Goal: Task Accomplishment & Management: Manage account settings

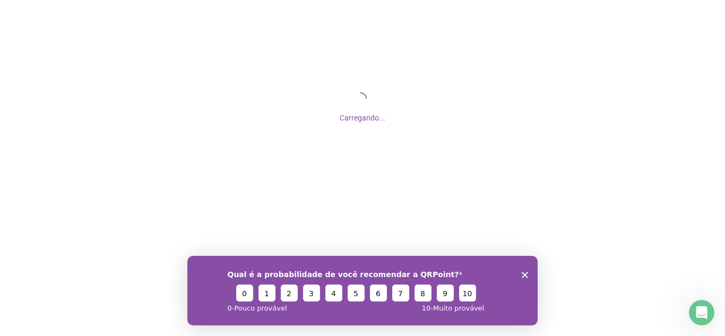
click at [522, 271] on polygon "Encerrar pesquisa" at bounding box center [525, 274] width 6 height 6
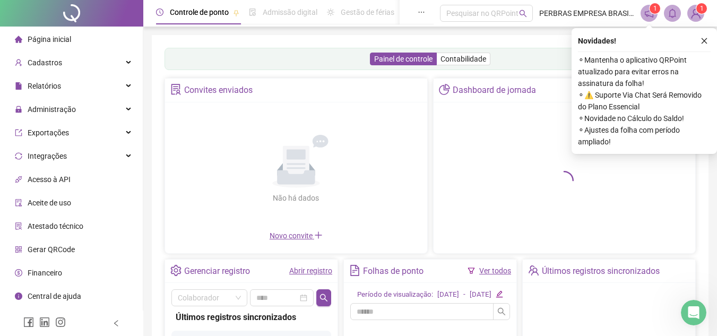
click at [700, 46] on button "button" at bounding box center [704, 41] width 13 height 13
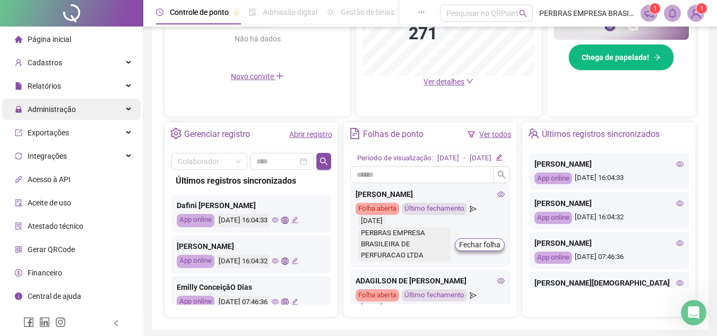
click at [85, 106] on div "Administração" at bounding box center [71, 109] width 139 height 21
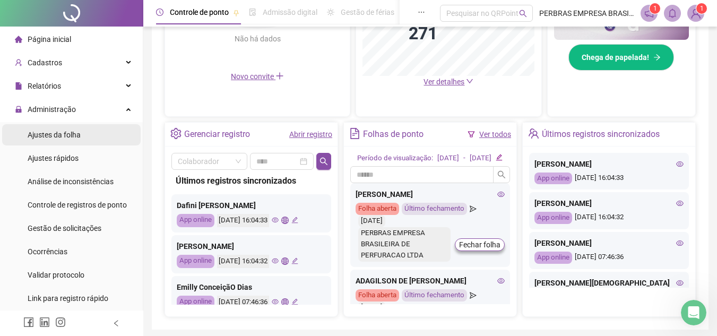
click at [74, 131] on span "Ajustes da folha" at bounding box center [54, 135] width 53 height 8
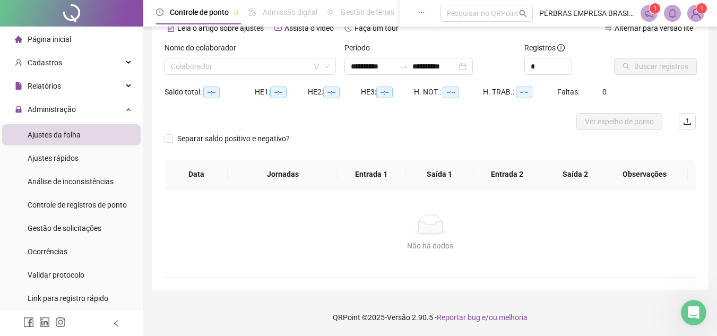
scroll to position [56, 0]
type input "**********"
click at [256, 73] on input "search" at bounding box center [245, 66] width 149 height 16
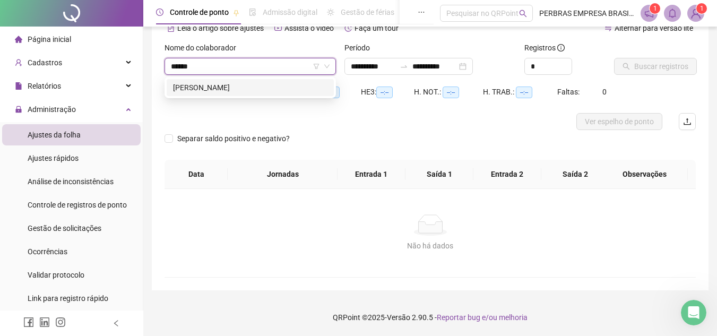
type input "*******"
click at [261, 80] on div "[PERSON_NAME]" at bounding box center [250, 87] width 167 height 17
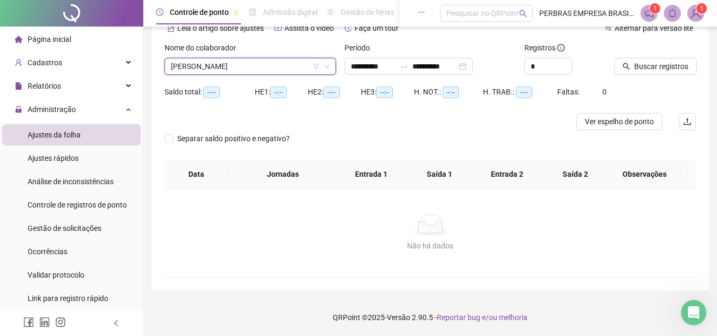
click at [645, 57] on div at bounding box center [641, 50] width 55 height 16
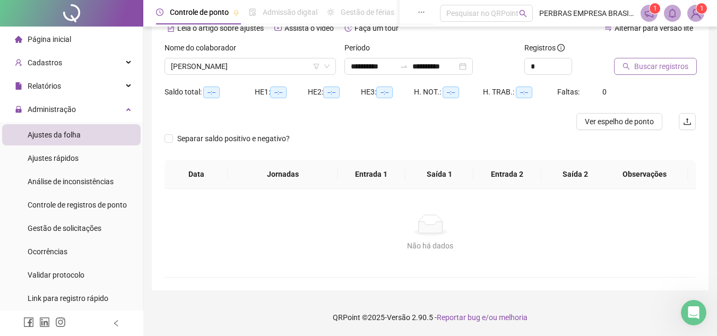
click at [641, 71] on span "Buscar registros" at bounding box center [661, 67] width 54 height 12
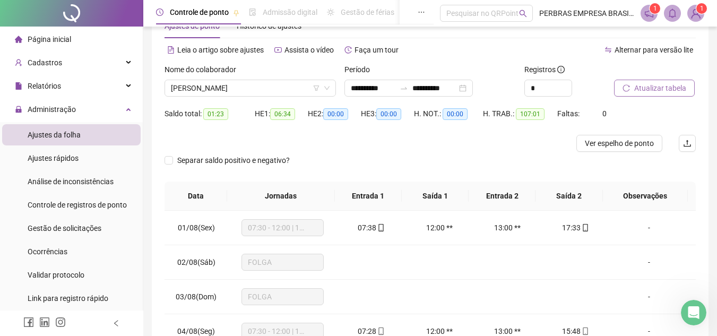
scroll to position [0, 0]
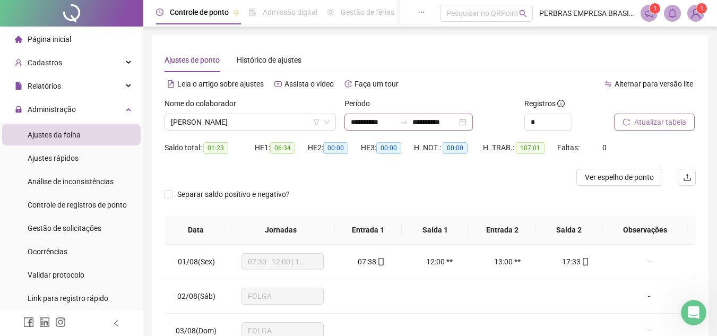
click at [442, 116] on div "**********" at bounding box center [409, 122] width 128 height 17
click at [442, 116] on input "**********" at bounding box center [435, 122] width 45 height 12
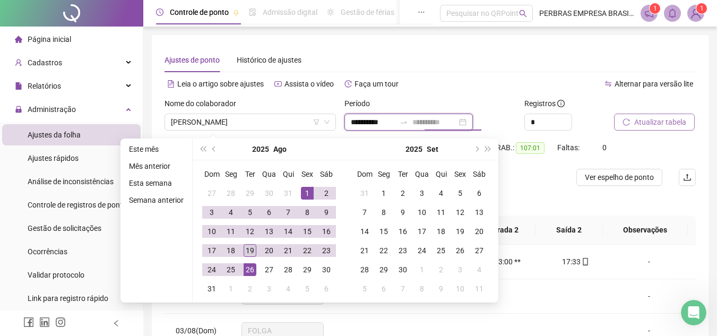
type input "**********"
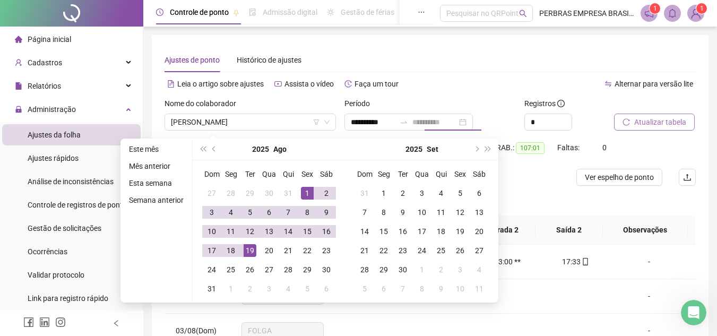
click at [250, 250] on div "19" at bounding box center [250, 250] width 13 height 13
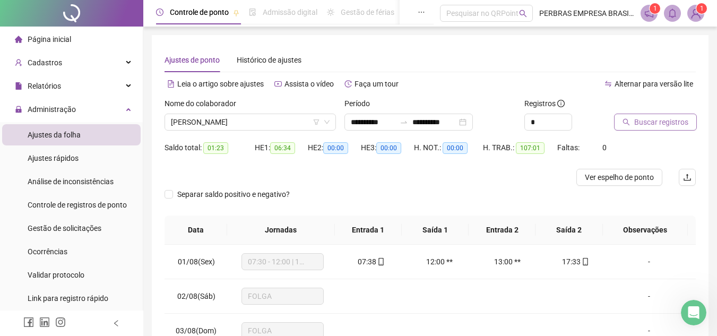
click at [642, 121] on span "Buscar registros" at bounding box center [661, 122] width 54 height 12
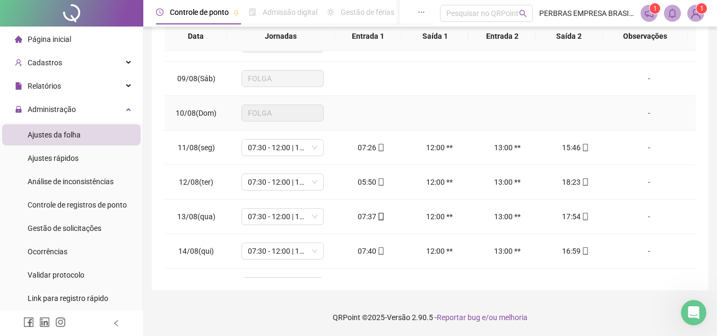
scroll to position [429, 0]
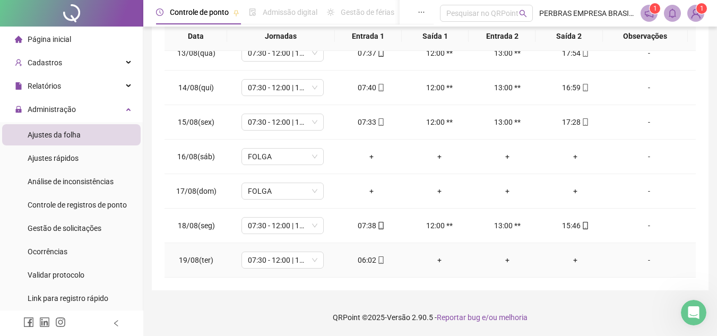
click at [382, 258] on div "06:02" at bounding box center [371, 260] width 51 height 12
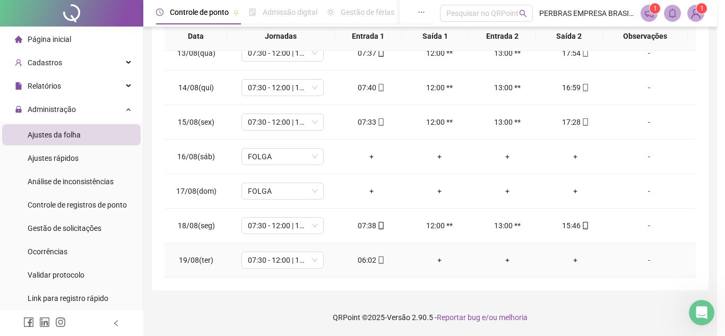
type input "**********"
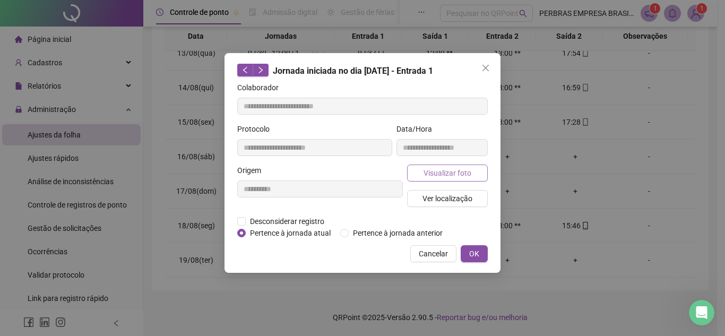
click at [439, 175] on span "Visualizar foto" at bounding box center [448, 173] width 48 height 12
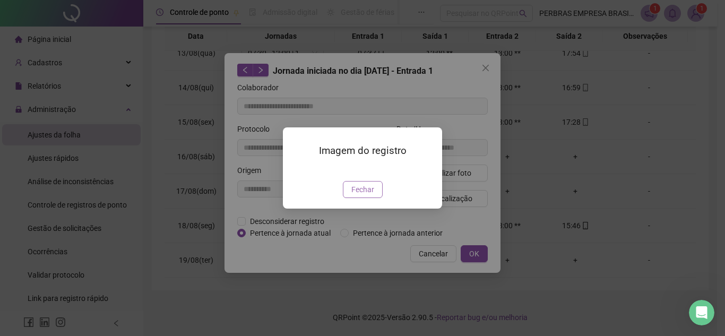
click at [370, 195] on span "Fechar" at bounding box center [362, 190] width 23 height 12
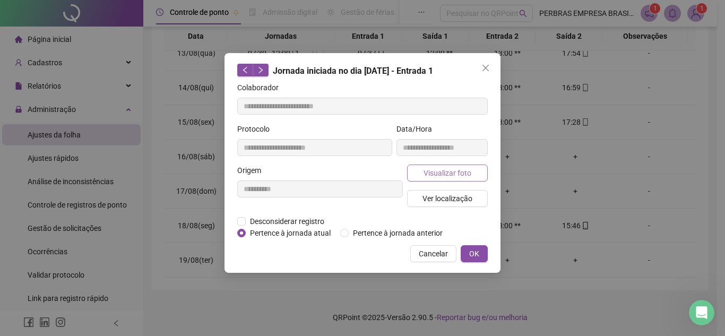
click at [451, 176] on span "Visualizar foto" at bounding box center [448, 173] width 48 height 12
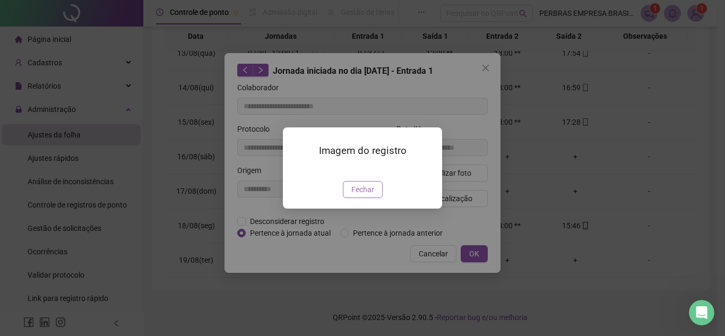
click at [362, 195] on span "Fechar" at bounding box center [362, 190] width 23 height 12
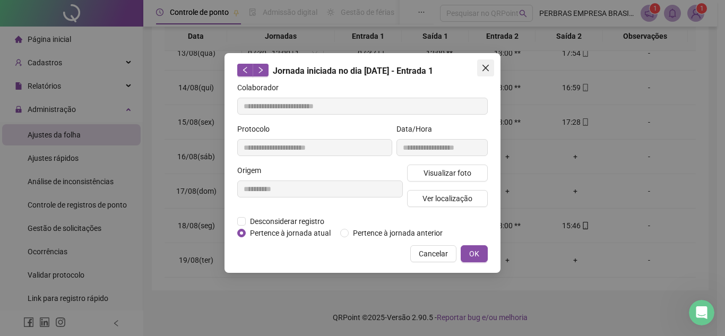
click at [488, 72] on icon "close" at bounding box center [486, 68] width 8 height 8
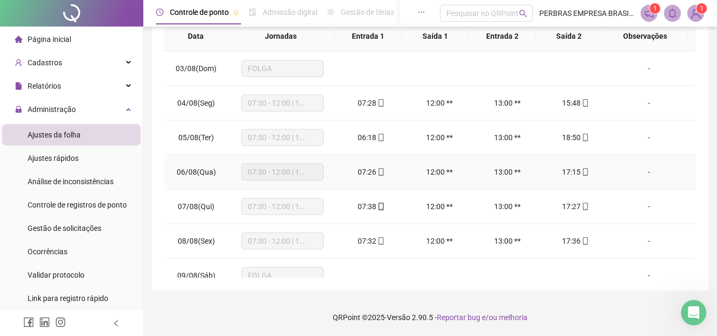
scroll to position [57, 0]
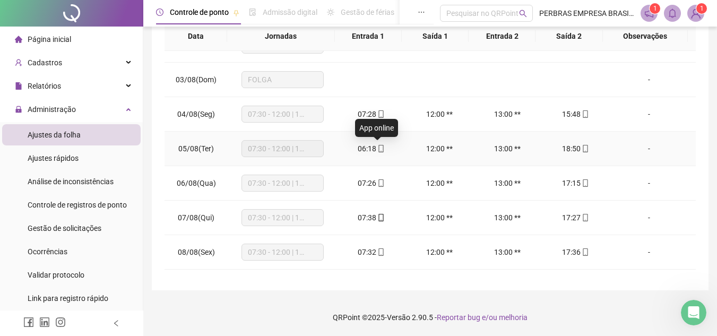
click at [381, 151] on icon "mobile" at bounding box center [380, 148] width 7 height 7
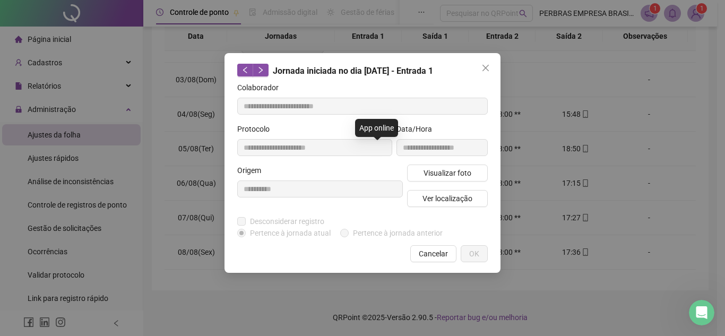
type input "**********"
click at [443, 168] on span "Visualizar foto" at bounding box center [448, 173] width 48 height 12
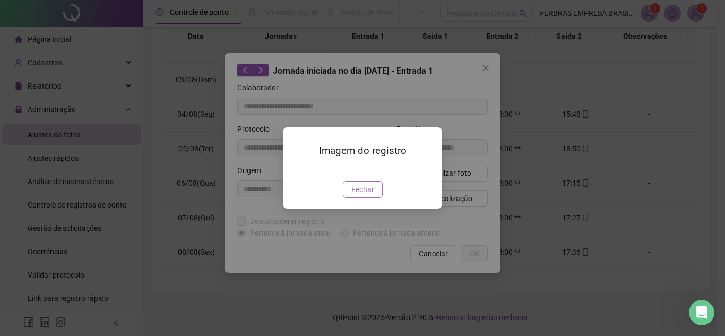
click at [351, 198] on button "Fechar" at bounding box center [363, 189] width 40 height 17
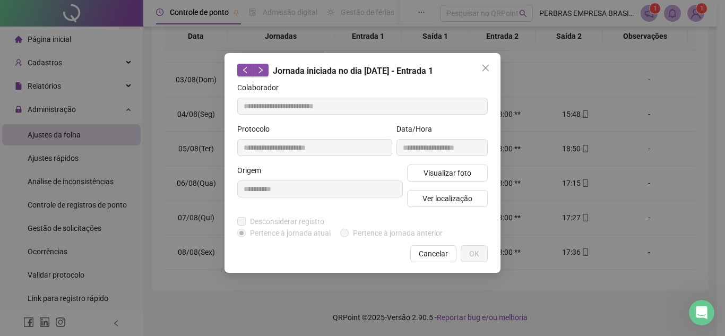
click at [485, 71] on button "Close" at bounding box center [485, 67] width 17 height 17
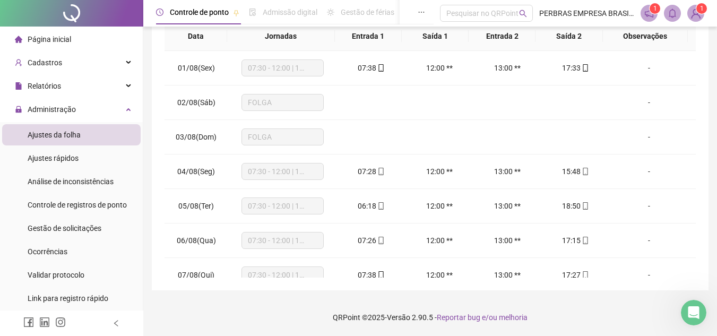
scroll to position [0, 0]
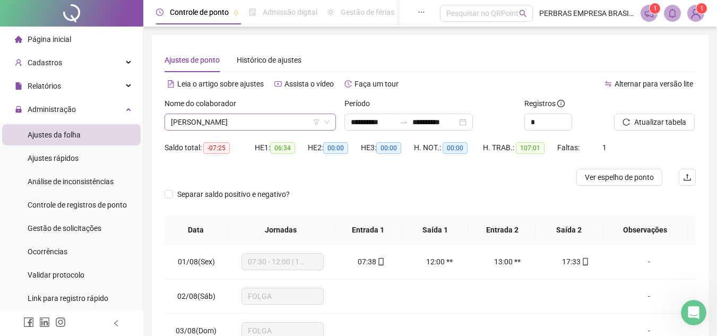
click at [287, 123] on span "[PERSON_NAME]" at bounding box center [250, 122] width 159 height 16
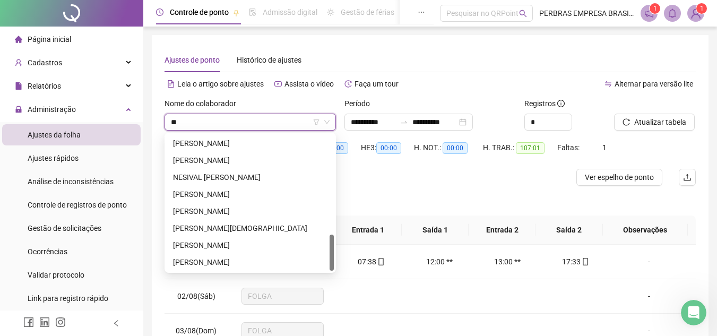
scroll to position [374, 0]
type input "***"
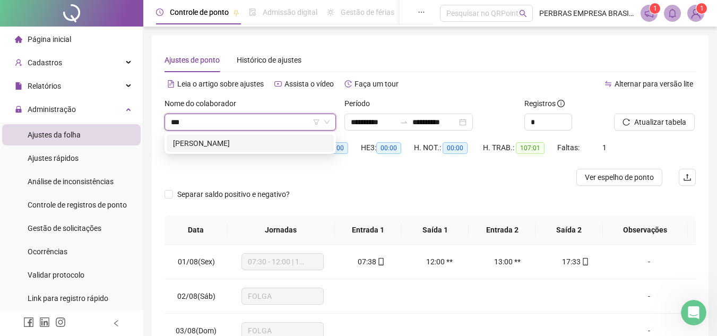
click at [278, 143] on div "[PERSON_NAME]" at bounding box center [250, 144] width 155 height 12
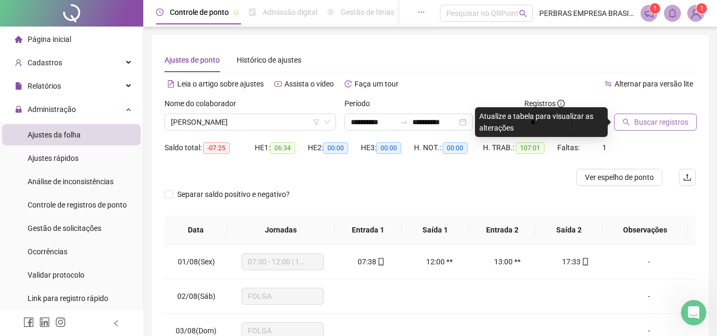
click at [661, 130] on button "Buscar registros" at bounding box center [655, 122] width 83 height 17
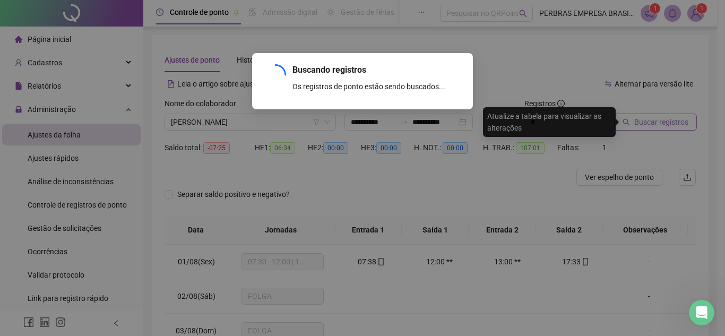
click at [668, 116] on div "Buscando registros Os registros de ponto estão sendo buscados... OK" at bounding box center [362, 168] width 725 height 336
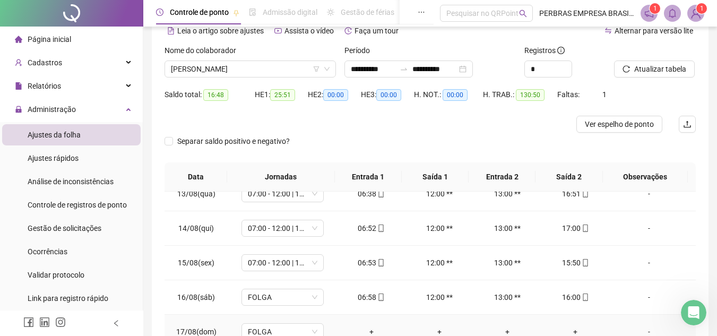
scroll to position [194, 0]
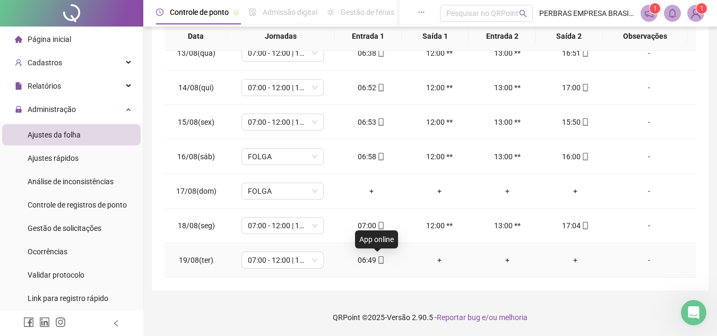
click at [381, 260] on icon "mobile" at bounding box center [380, 259] width 7 height 7
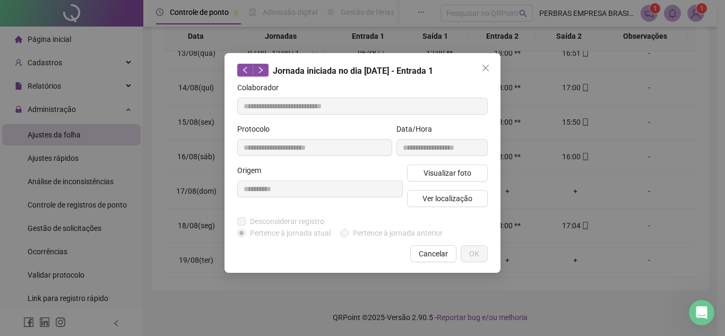
type input "**********"
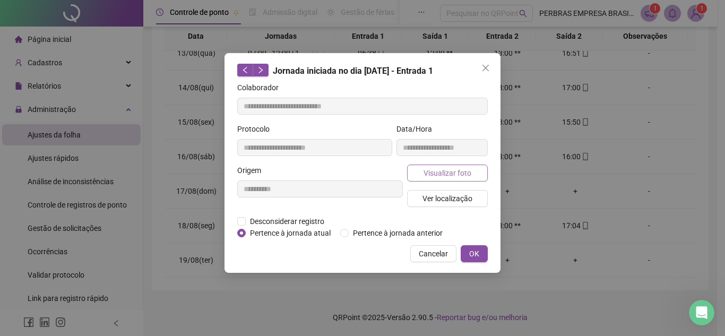
click at [455, 165] on button "Visualizar foto" at bounding box center [447, 173] width 81 height 17
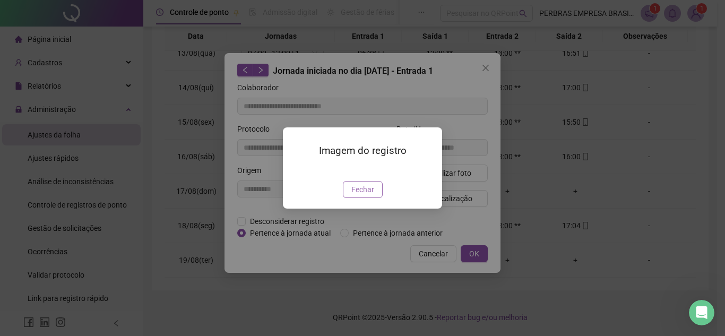
click at [375, 198] on button "Fechar" at bounding box center [363, 189] width 40 height 17
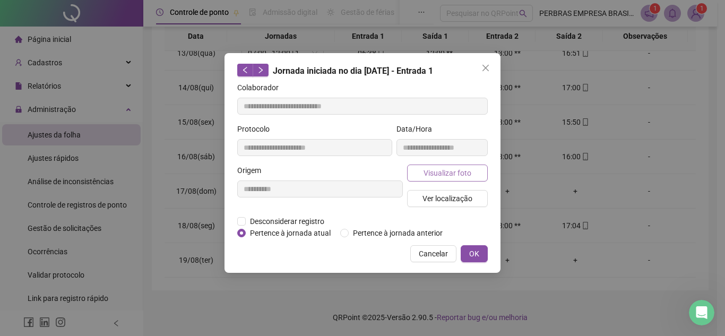
click at [458, 173] on span "Visualizar foto" at bounding box center [448, 173] width 48 height 12
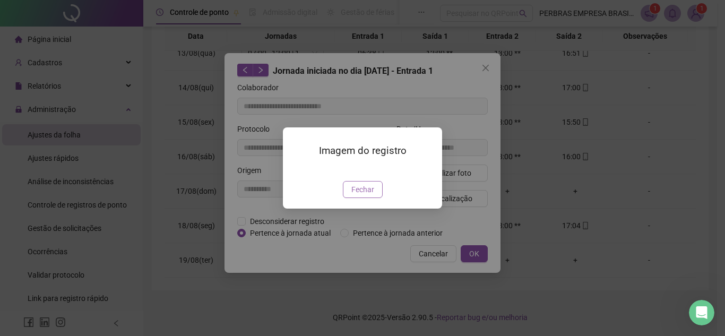
click at [362, 195] on span "Fechar" at bounding box center [362, 190] width 23 height 12
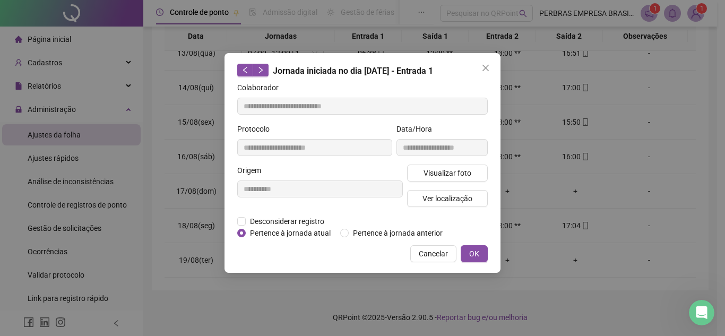
drag, startPoint x: 484, startPoint y: 63, endPoint x: 475, endPoint y: 101, distance: 38.9
click at [485, 64] on button "Close" at bounding box center [485, 67] width 17 height 17
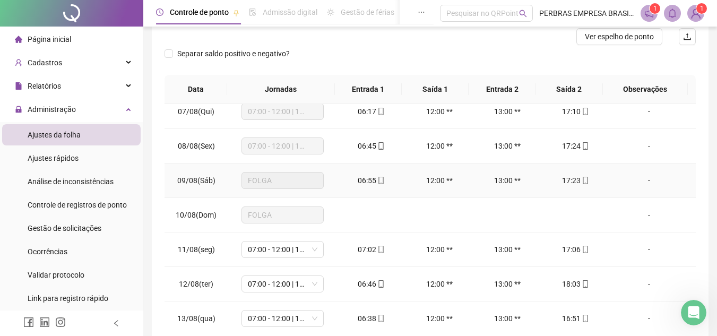
scroll to position [164, 0]
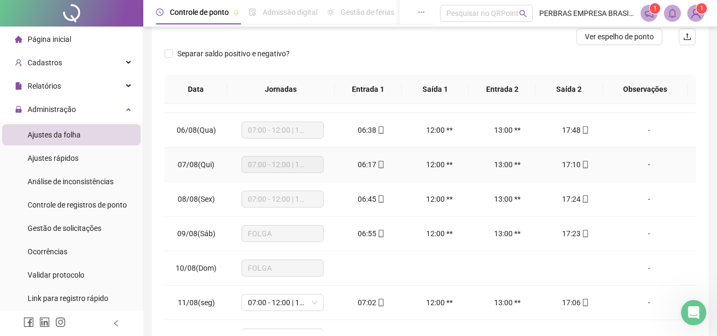
click at [378, 165] on icon "mobile" at bounding box center [380, 164] width 7 height 7
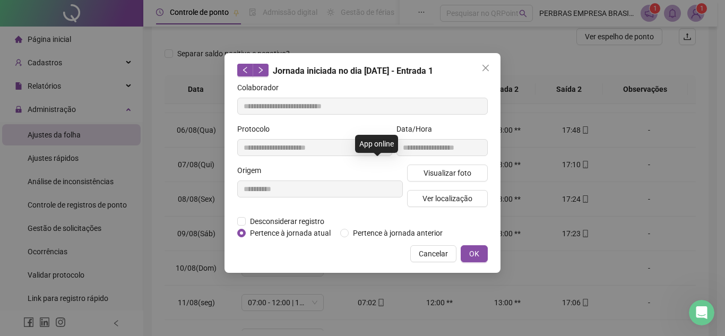
type input "**********"
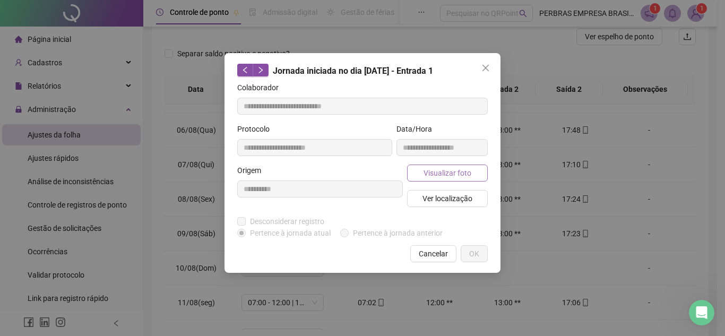
click at [436, 166] on button "Visualizar foto" at bounding box center [447, 173] width 81 height 17
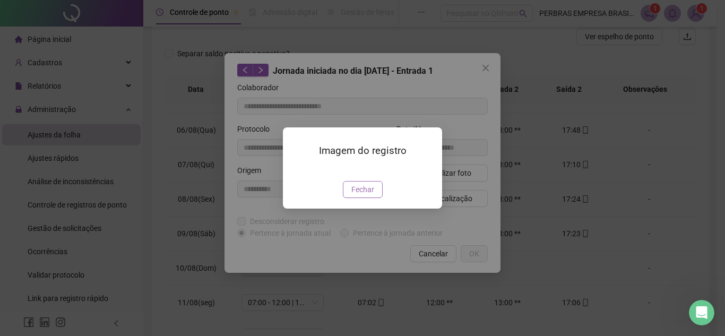
click at [362, 195] on span "Fechar" at bounding box center [362, 190] width 23 height 12
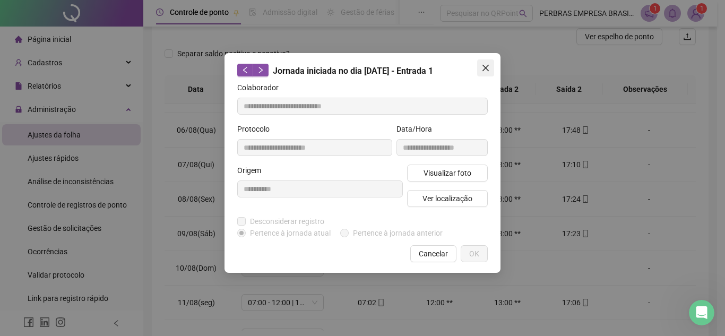
click at [484, 67] on icon "close" at bounding box center [486, 68] width 6 height 6
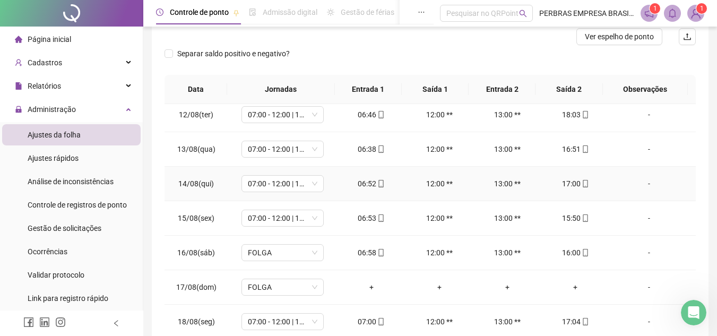
scroll to position [429, 0]
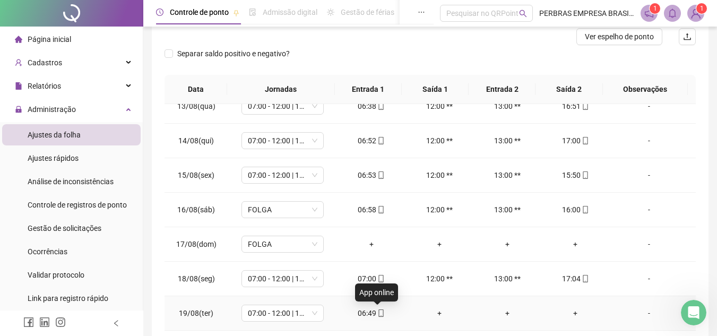
click at [379, 314] on icon "mobile" at bounding box center [381, 313] width 5 height 7
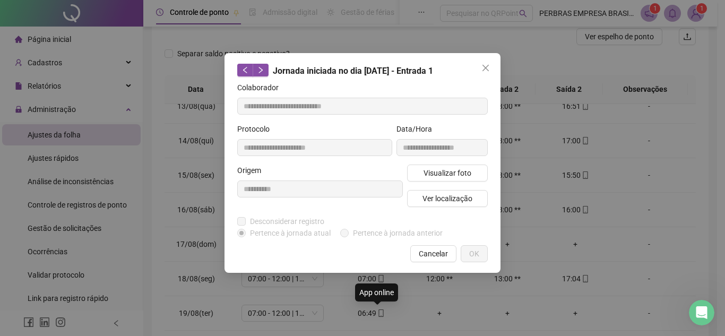
type input "**********"
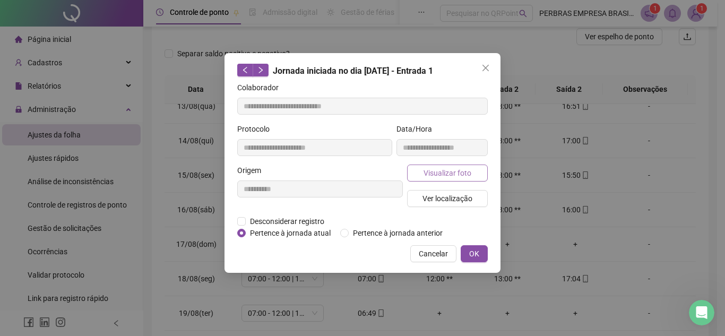
click at [440, 175] on span "Visualizar foto" at bounding box center [448, 173] width 48 height 12
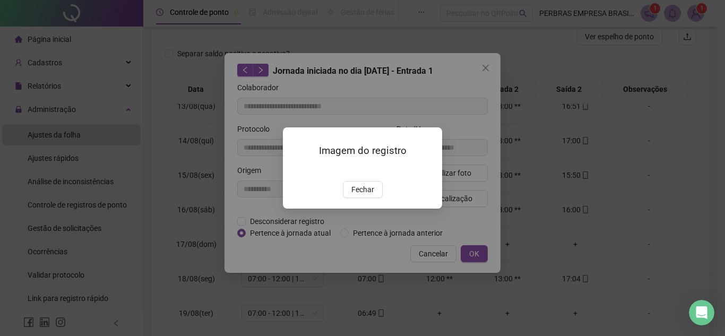
click at [296, 170] on img at bounding box center [296, 170] width 0 height 0
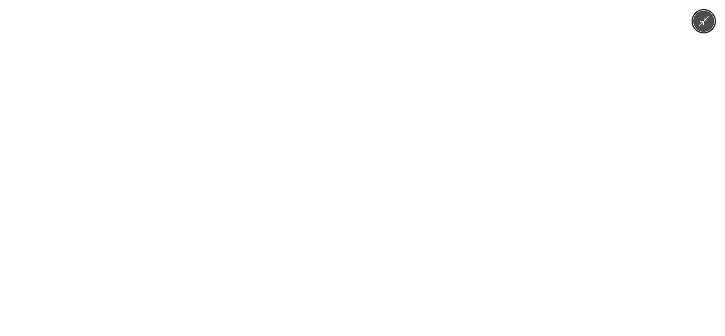
click at [380, 198] on img at bounding box center [363, 168] width 252 height 336
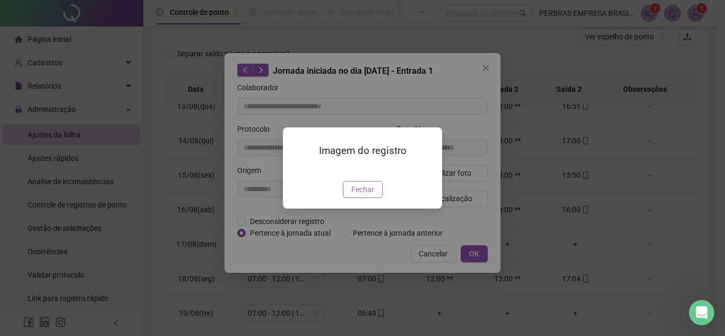
click at [365, 195] on span "Fechar" at bounding box center [362, 190] width 23 height 12
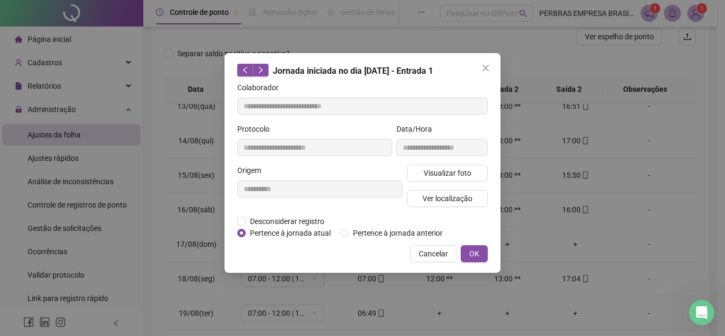
drag, startPoint x: 484, startPoint y: 71, endPoint x: 448, endPoint y: 123, distance: 63.3
click at [484, 71] on icon "close" at bounding box center [486, 68] width 8 height 8
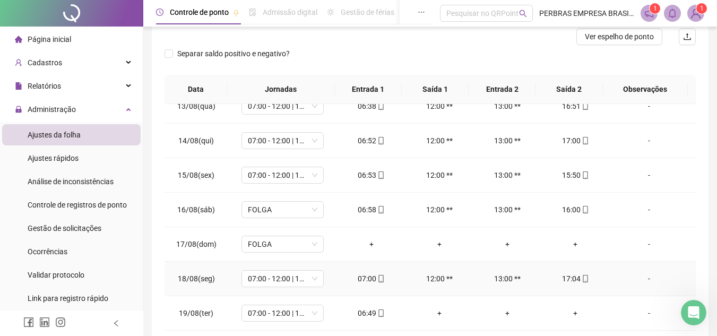
click at [379, 275] on icon "mobile" at bounding box center [381, 278] width 5 height 7
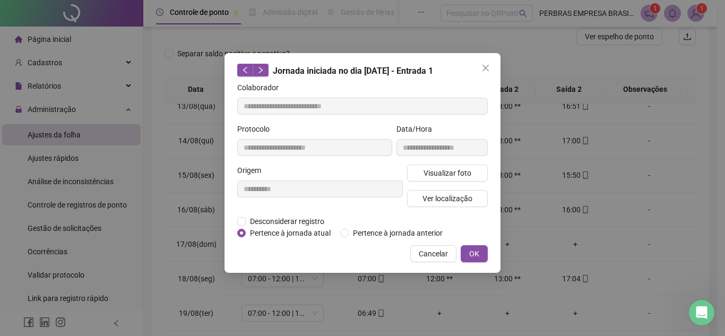
type input "**********"
click at [434, 173] on span "Visualizar foto" at bounding box center [448, 173] width 48 height 12
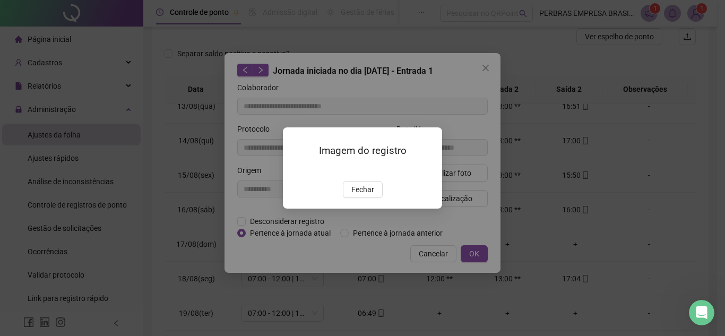
click at [296, 170] on img at bounding box center [296, 170] width 0 height 0
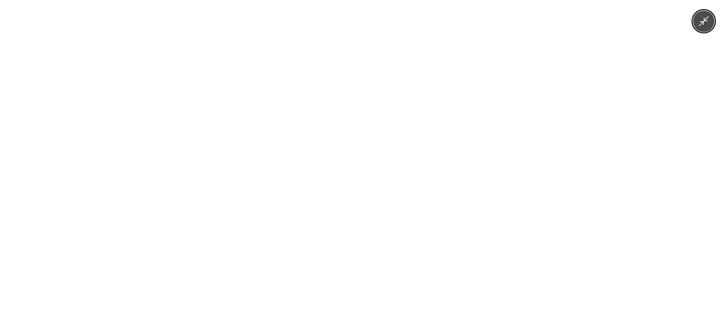
click at [427, 155] on img at bounding box center [363, 168] width 252 height 336
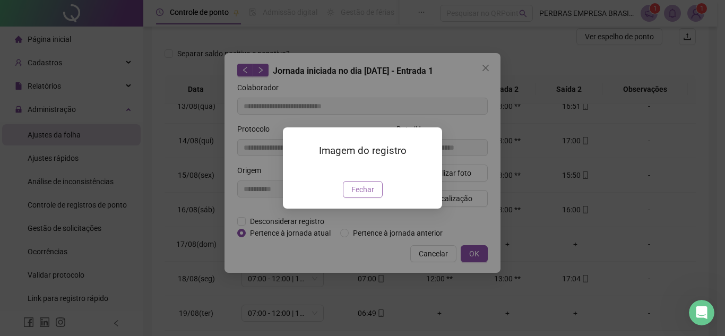
click at [373, 198] on button "Fechar" at bounding box center [363, 189] width 40 height 17
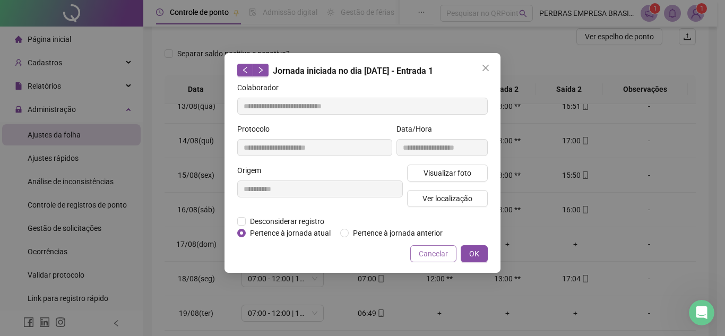
click at [437, 259] on span "Cancelar" at bounding box center [433, 254] width 29 height 12
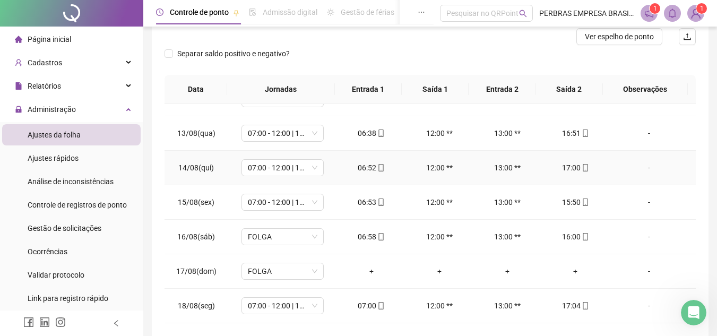
scroll to position [376, 0]
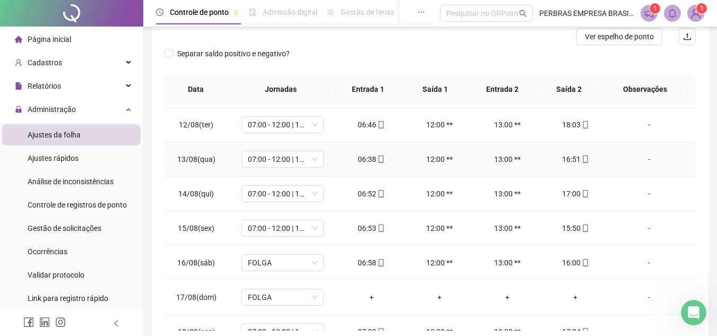
click at [379, 162] on icon "mobile" at bounding box center [381, 159] width 5 height 7
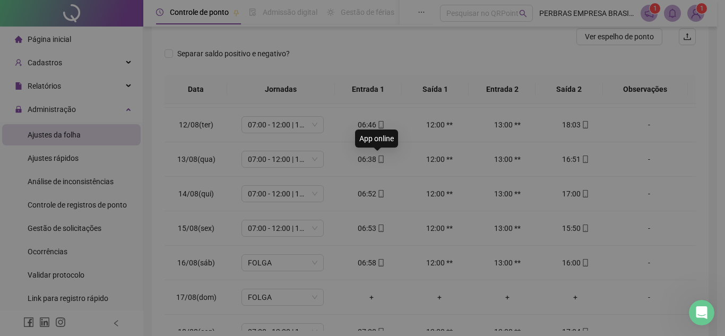
type input "**********"
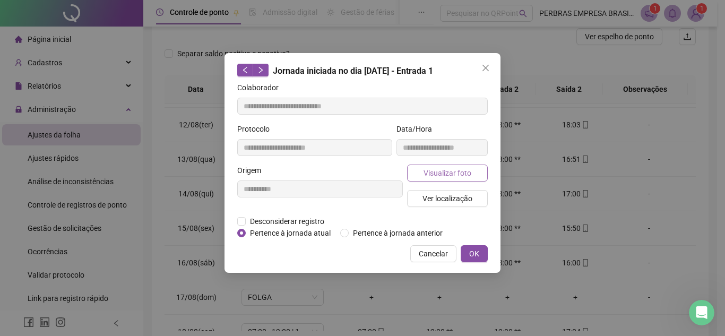
click at [470, 176] on span "Visualizar foto" at bounding box center [448, 173] width 48 height 12
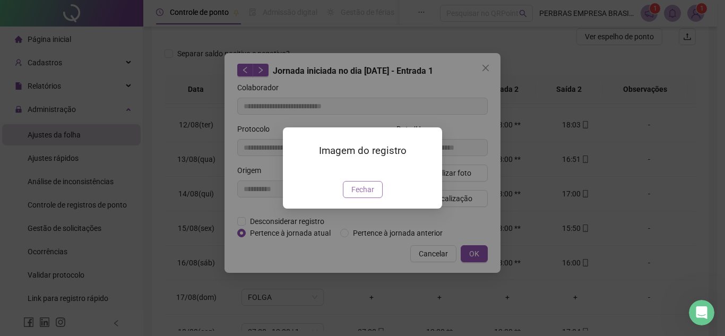
click at [364, 198] on button "Fechar" at bounding box center [363, 189] width 40 height 17
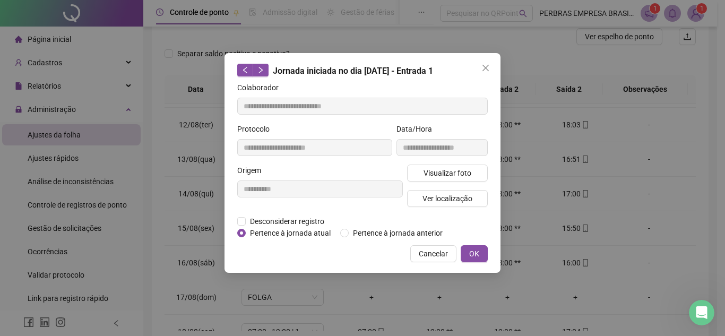
drag, startPoint x: 483, startPoint y: 72, endPoint x: 321, endPoint y: 150, distance: 179.5
click at [482, 73] on button "Close" at bounding box center [485, 67] width 17 height 17
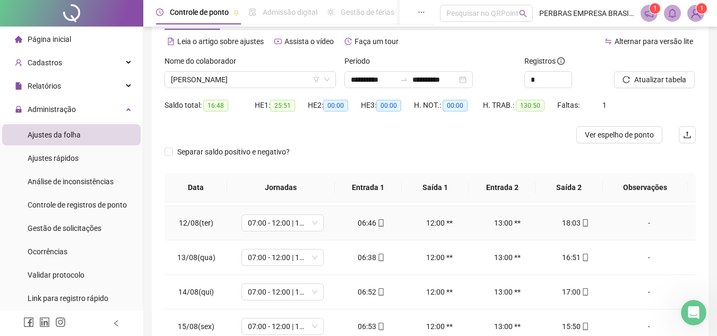
scroll to position [0, 0]
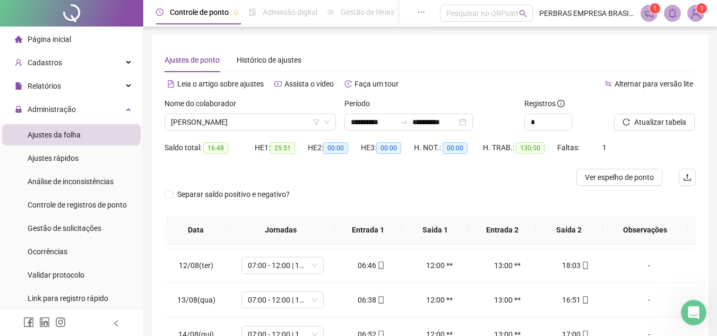
click at [289, 132] on div "Nome do colaborador [PERSON_NAME]" at bounding box center [250, 118] width 180 height 41
click at [289, 119] on span "[PERSON_NAME]" at bounding box center [250, 122] width 159 height 16
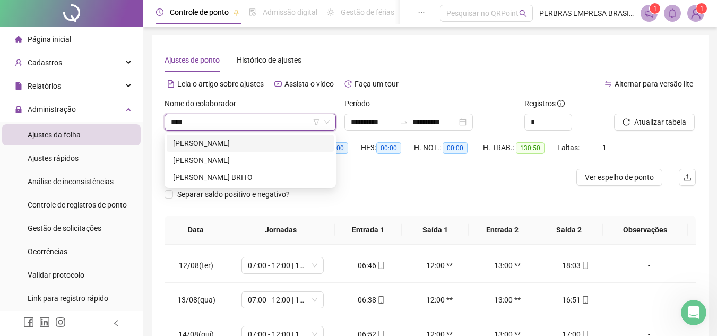
type input "*****"
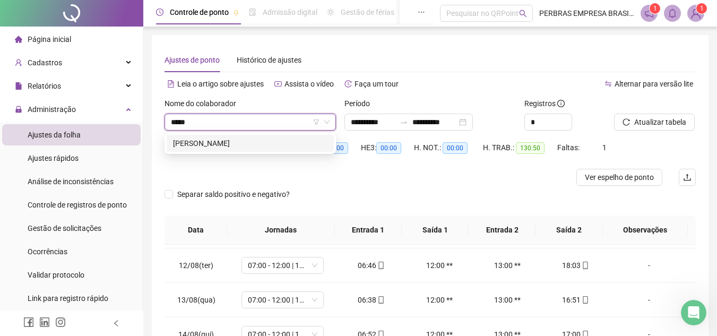
click at [226, 146] on div "[PERSON_NAME]" at bounding box center [250, 144] width 155 height 12
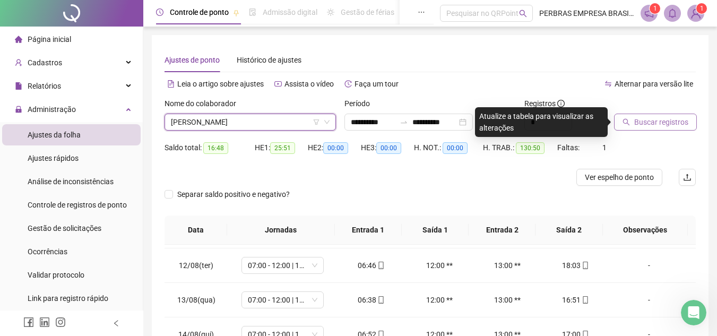
click at [668, 118] on span "Buscar registros" at bounding box center [661, 122] width 54 height 12
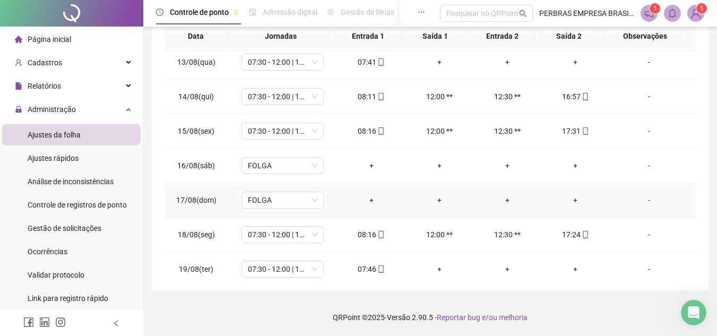
scroll to position [429, 0]
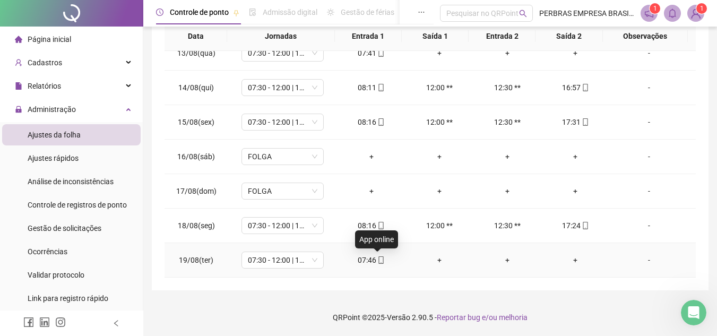
click at [376, 263] on span "mobile" at bounding box center [380, 259] width 8 height 7
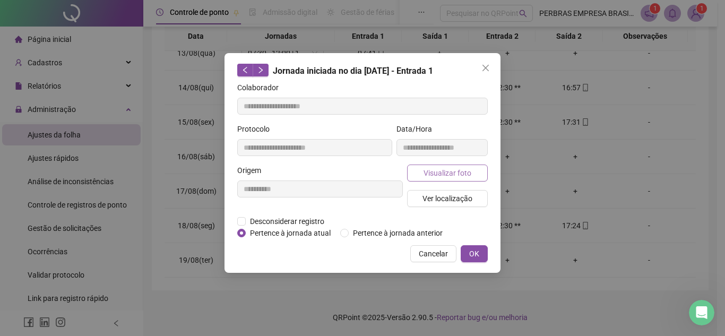
click at [469, 167] on span "Visualizar foto" at bounding box center [448, 173] width 48 height 12
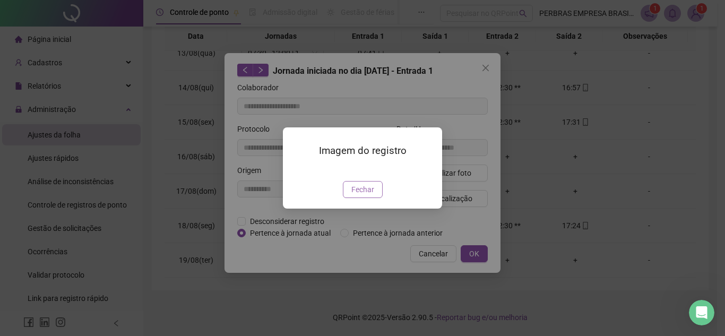
type input "**********"
drag, startPoint x: 362, startPoint y: 254, endPoint x: 443, endPoint y: 169, distance: 117.5
click at [367, 209] on div "Imagem do registro Fechar" at bounding box center [362, 167] width 159 height 81
click at [493, 63] on div "Imagem do registro Fechar" at bounding box center [362, 168] width 725 height 336
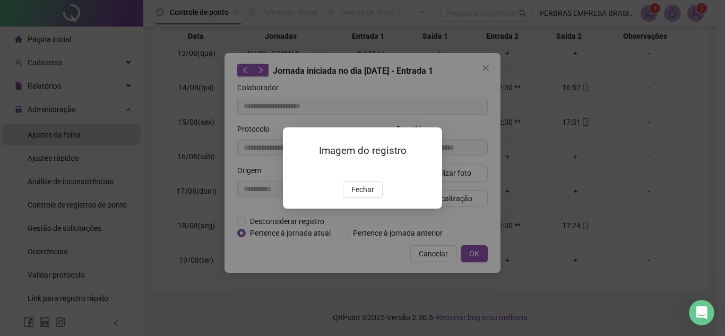
click at [296, 170] on img at bounding box center [296, 170] width 0 height 0
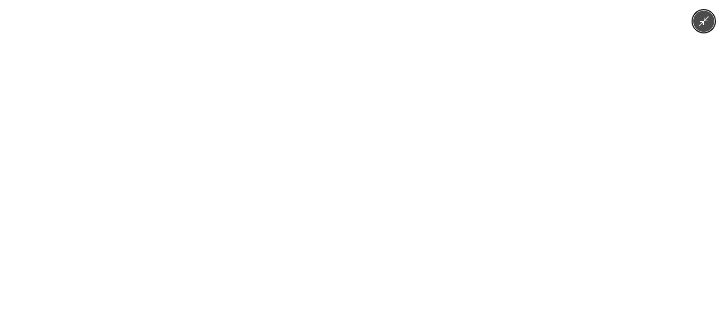
click at [418, 125] on img at bounding box center [362, 168] width 155 height 336
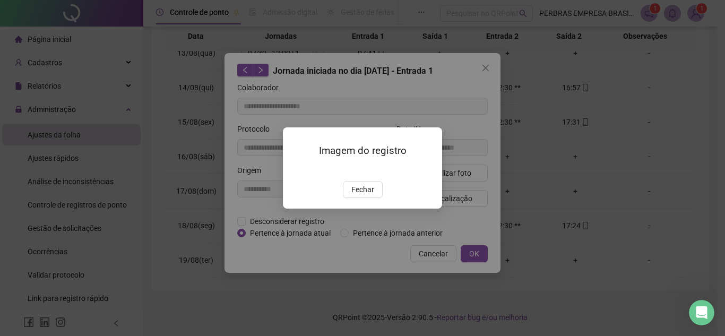
drag, startPoint x: 463, startPoint y: 84, endPoint x: 448, endPoint y: 101, distance: 22.9
click at [455, 94] on div "Imagem do registro Fechar" at bounding box center [362, 168] width 725 height 336
click at [365, 195] on span "Fechar" at bounding box center [362, 190] width 23 height 12
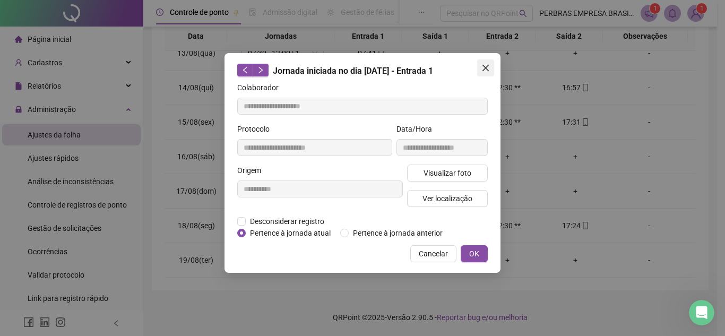
click at [487, 68] on icon "close" at bounding box center [486, 68] width 8 height 8
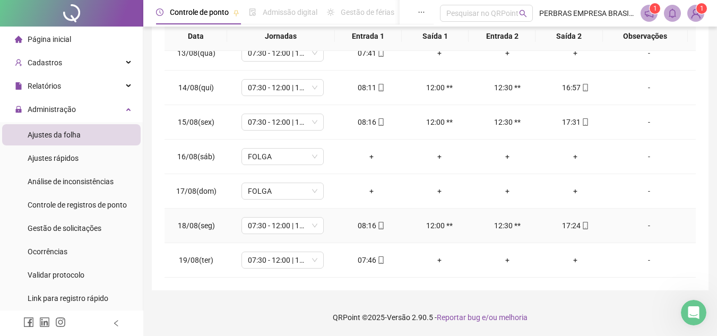
click at [582, 223] on icon "mobile" at bounding box center [585, 225] width 7 height 7
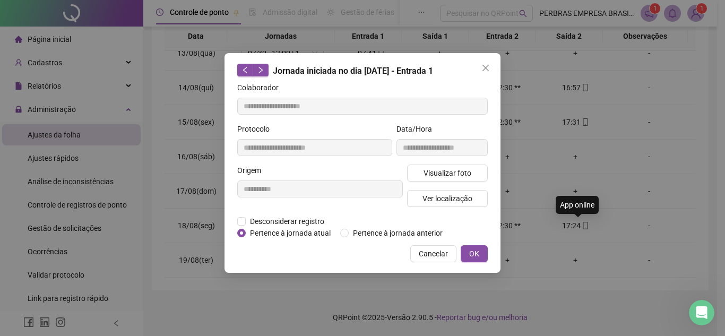
type input "**********"
drag, startPoint x: 467, startPoint y: 163, endPoint x: 464, endPoint y: 169, distance: 7.1
click at [467, 164] on div "**********" at bounding box center [442, 143] width 96 height 41
click at [464, 169] on span "Visualizar foto" at bounding box center [448, 173] width 48 height 12
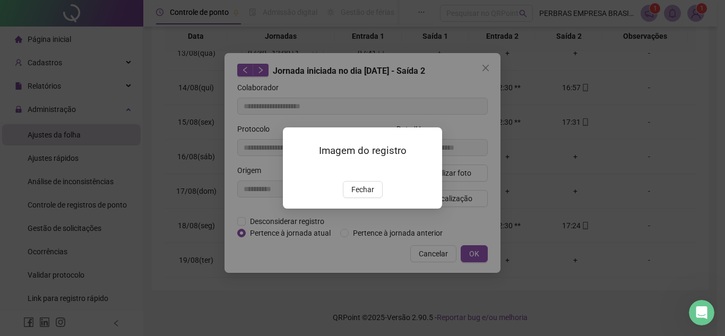
click at [296, 170] on img at bounding box center [296, 170] width 0 height 0
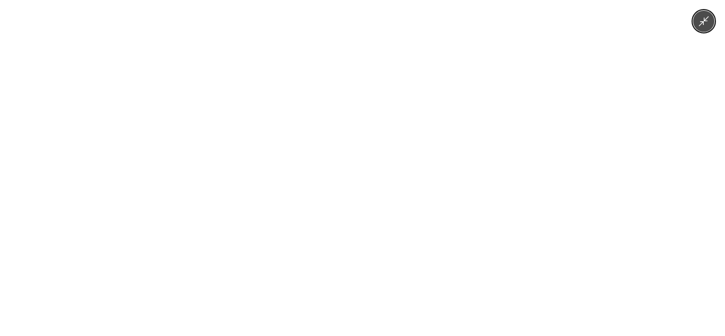
click at [356, 175] on img at bounding box center [362, 168] width 155 height 336
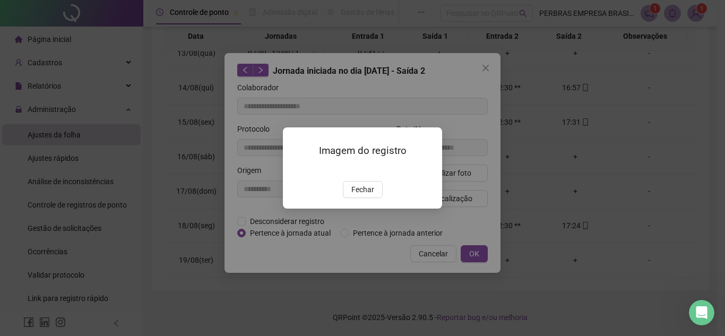
drag, startPoint x: 310, startPoint y: 271, endPoint x: 371, endPoint y: 281, distance: 61.9
click at [344, 294] on div "Imagem do registro Fechar" at bounding box center [362, 168] width 725 height 336
click at [371, 195] on span "Fechar" at bounding box center [362, 190] width 23 height 12
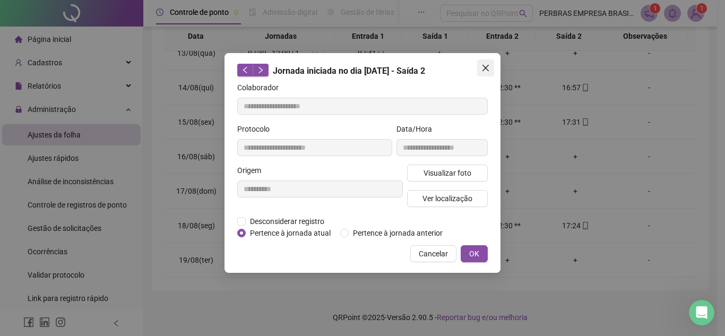
click at [487, 67] on icon "close" at bounding box center [486, 68] width 6 height 6
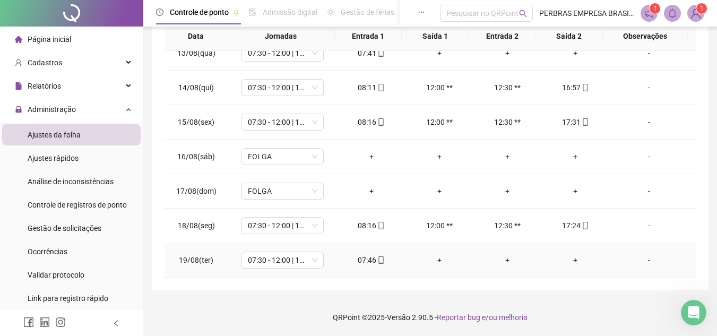
click at [378, 259] on icon "mobile" at bounding box center [380, 259] width 7 height 7
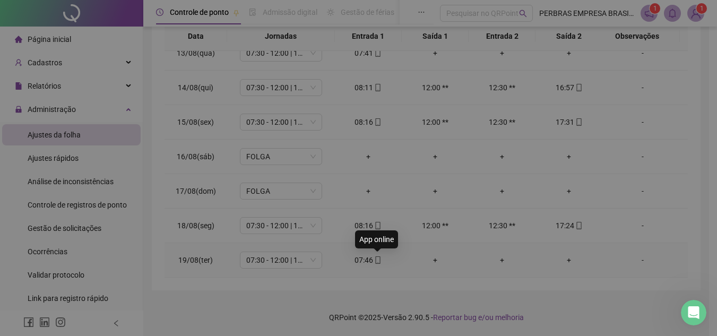
type input "**********"
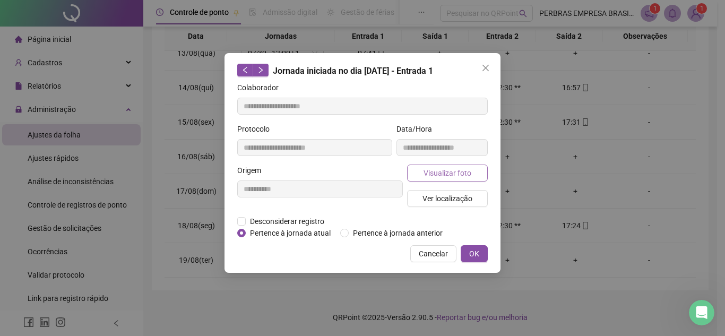
click at [449, 172] on span "Visualizar foto" at bounding box center [448, 173] width 48 height 12
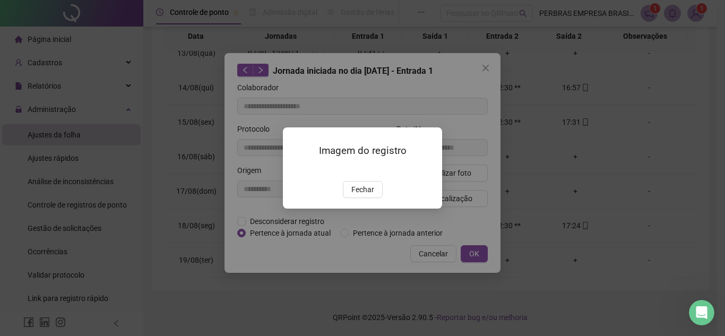
click at [296, 170] on img at bounding box center [296, 170] width 0 height 0
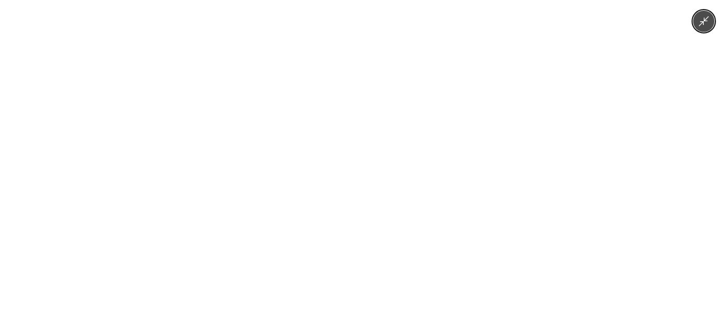
click at [360, 185] on img at bounding box center [362, 168] width 155 height 336
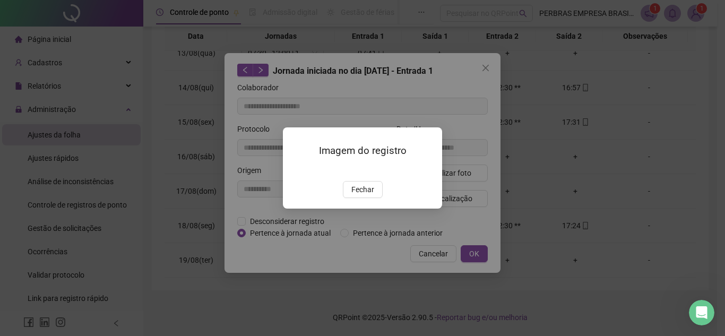
click at [354, 198] on button "Fechar" at bounding box center [363, 189] width 40 height 17
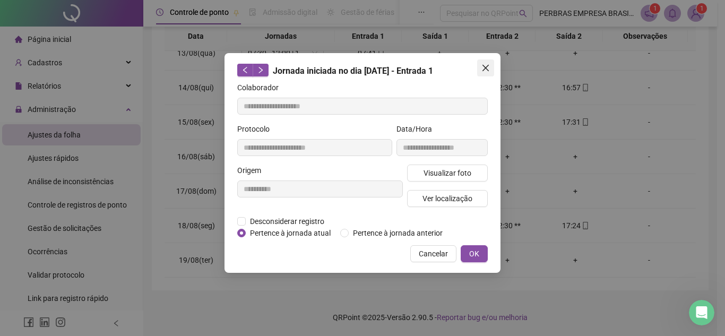
click at [481, 64] on span "Close" at bounding box center [485, 68] width 17 height 8
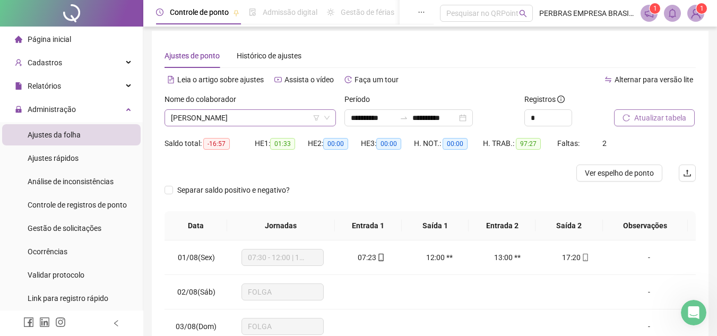
scroll to position [0, 0]
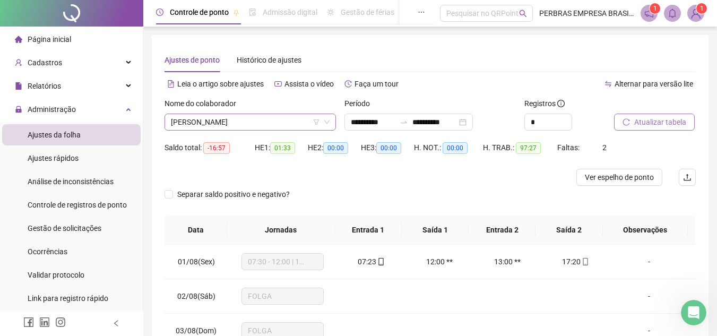
click at [262, 126] on span "[PERSON_NAME]" at bounding box center [250, 122] width 159 height 16
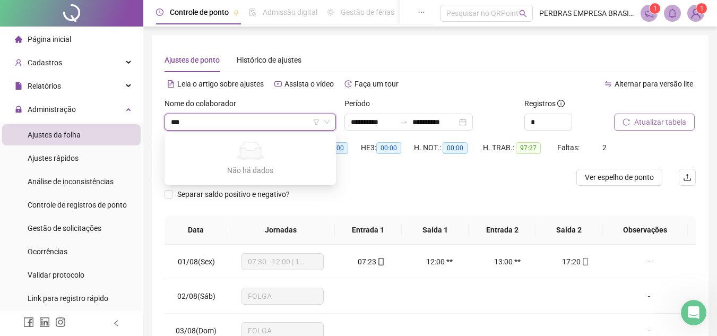
type input "**"
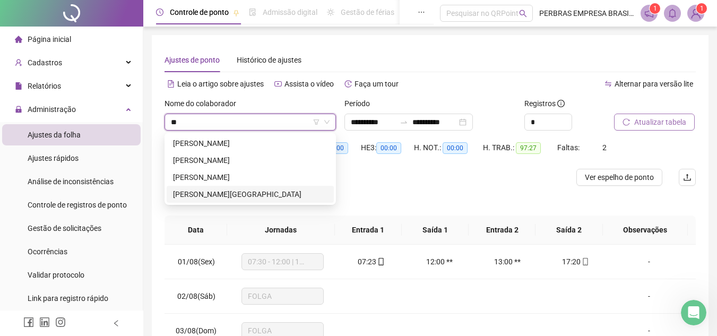
drag, startPoint x: 241, startPoint y: 195, endPoint x: 408, endPoint y: 167, distance: 170.1
click at [240, 195] on div "[PERSON_NAME][GEOGRAPHIC_DATA]" at bounding box center [250, 194] width 155 height 12
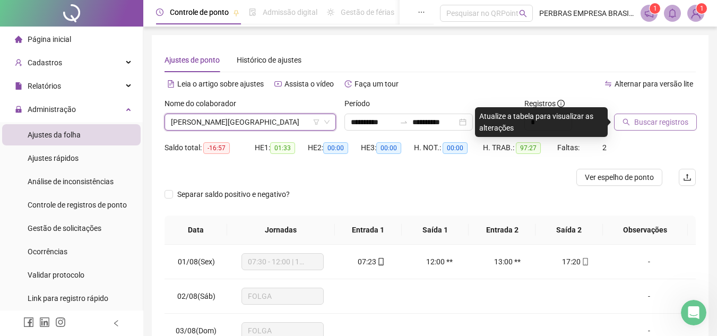
click at [675, 114] on button "Buscar registros" at bounding box center [655, 122] width 83 height 17
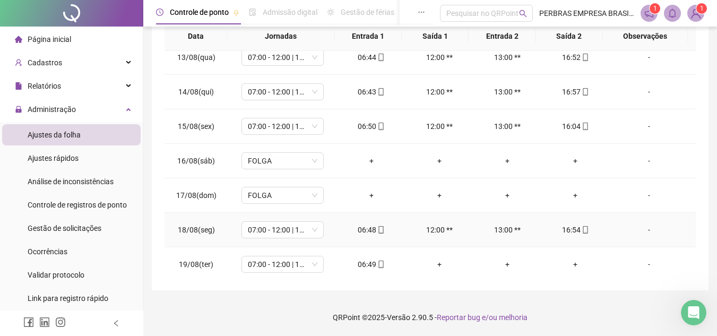
scroll to position [429, 0]
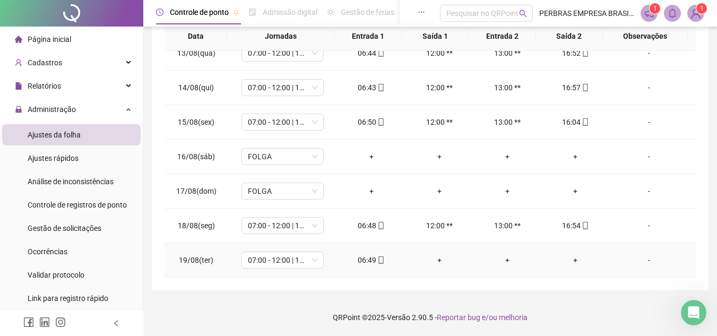
click at [382, 264] on div "06:49" at bounding box center [371, 260] width 51 height 12
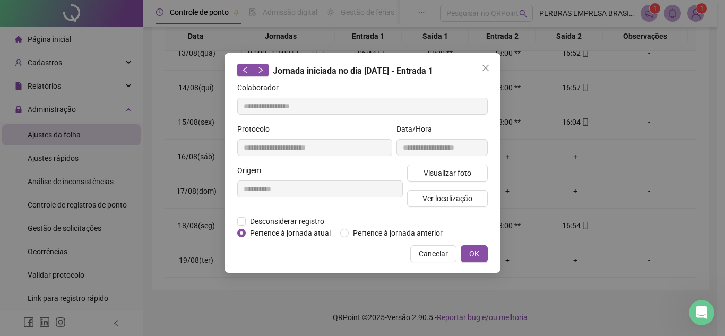
type input "**********"
click at [469, 178] on span "Visualizar foto" at bounding box center [448, 173] width 48 height 12
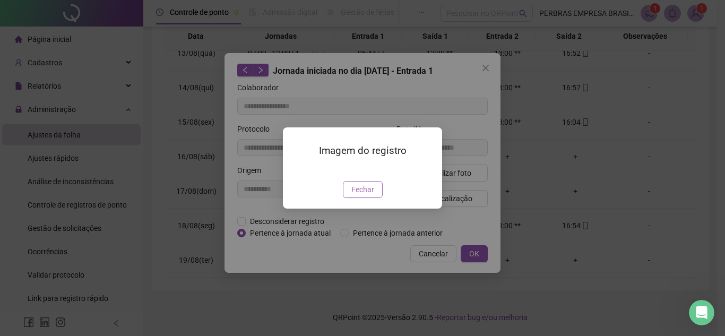
click at [368, 195] on span "Fechar" at bounding box center [362, 190] width 23 height 12
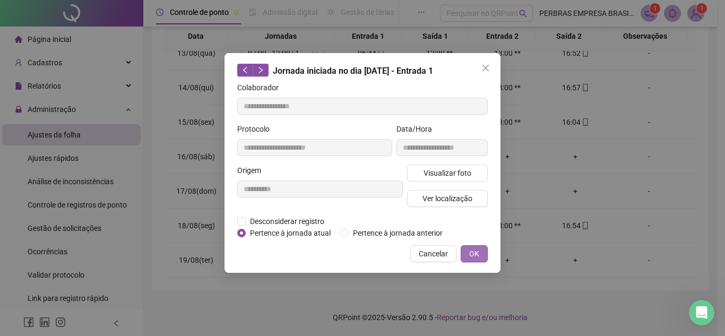
click at [473, 248] on span "OK" at bounding box center [474, 254] width 10 height 12
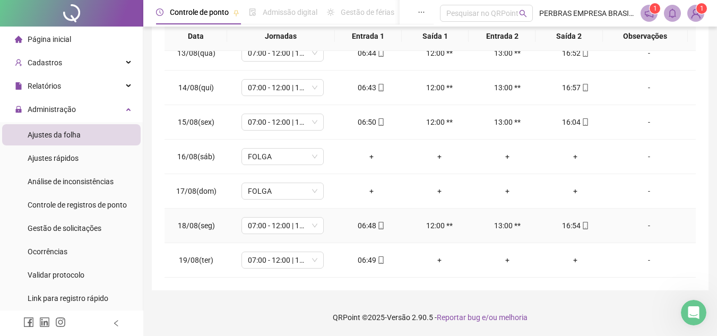
click at [382, 225] on div "06:48" at bounding box center [371, 226] width 51 height 12
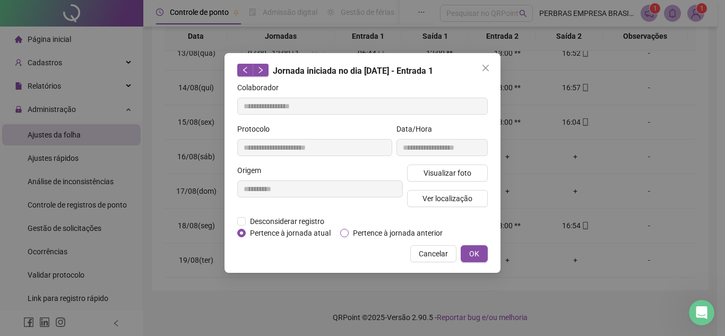
type input "**********"
click at [464, 173] on span "Visualizar foto" at bounding box center [448, 173] width 48 height 12
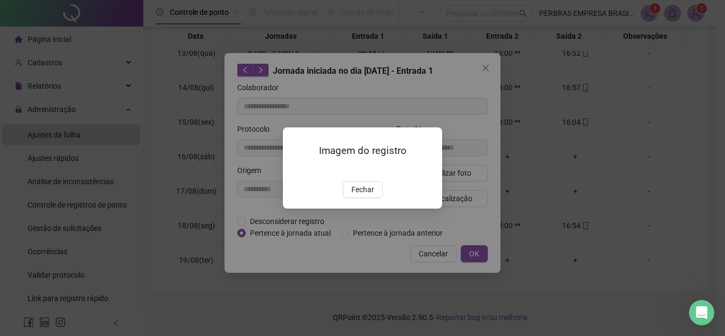
click at [296, 170] on img at bounding box center [296, 170] width 0 height 0
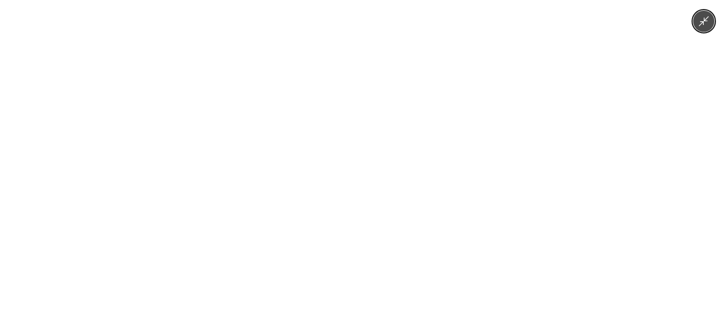
click at [398, 183] on img at bounding box center [363, 168] width 252 height 336
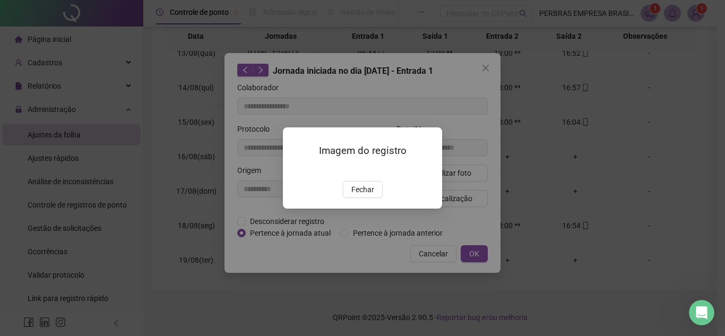
click at [363, 195] on span "Fechar" at bounding box center [362, 190] width 23 height 12
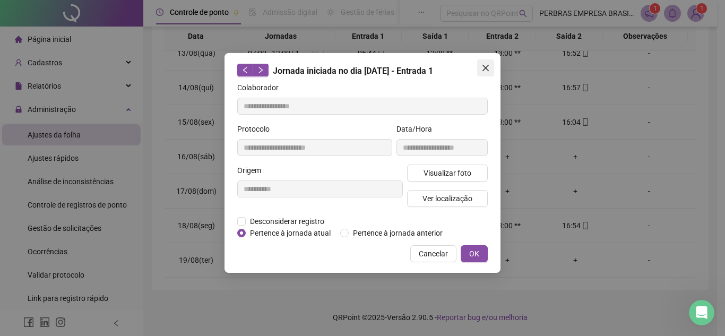
click at [481, 69] on span "Close" at bounding box center [485, 68] width 17 height 8
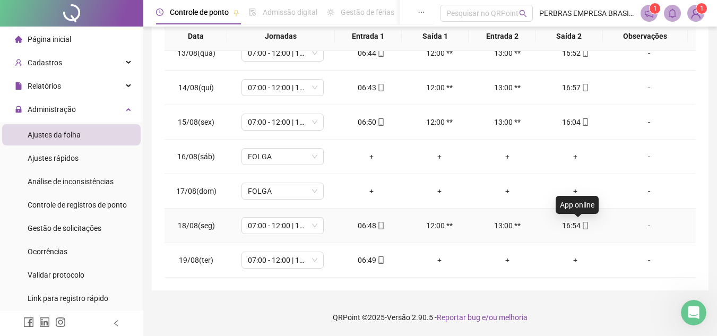
click at [583, 226] on icon "mobile" at bounding box center [585, 225] width 5 height 7
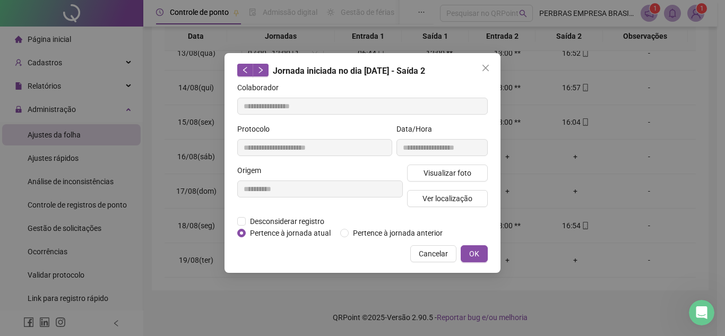
type input "**********"
click at [450, 158] on div "**********" at bounding box center [442, 143] width 96 height 41
click at [446, 166] on button "Visualizar foto" at bounding box center [447, 173] width 81 height 17
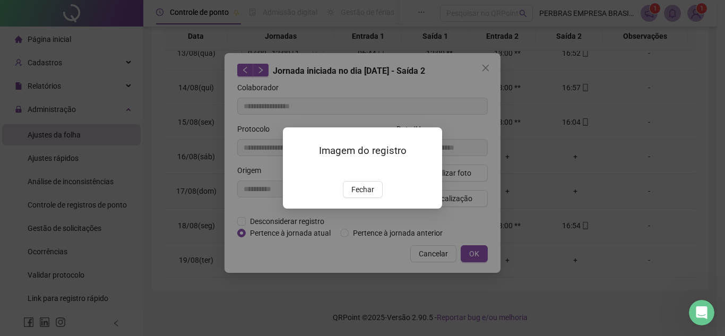
click at [372, 195] on span "Fechar" at bounding box center [362, 190] width 23 height 12
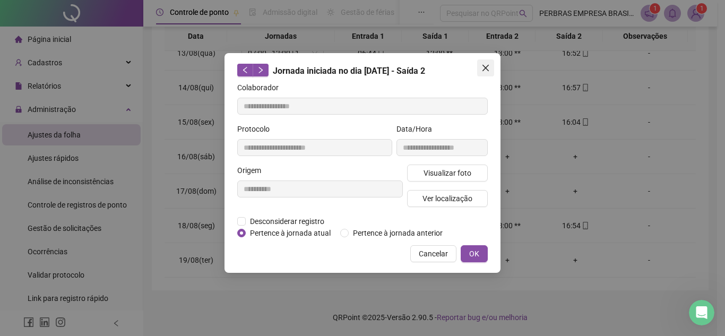
click at [484, 67] on icon "close" at bounding box center [486, 68] width 6 height 6
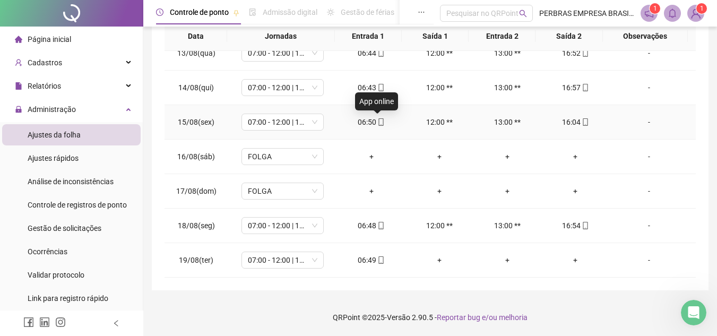
click at [378, 120] on icon "mobile" at bounding box center [380, 121] width 7 height 7
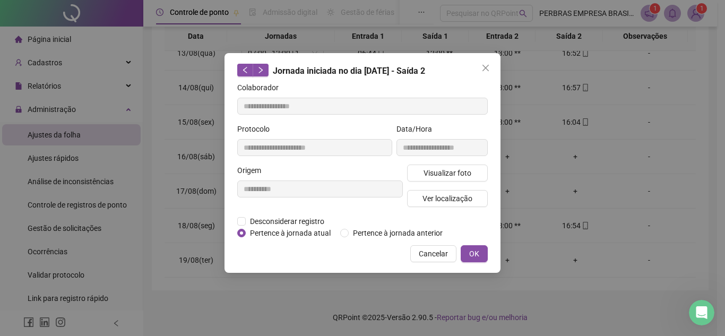
type input "**********"
click at [431, 176] on span "Visualizar foto" at bounding box center [448, 173] width 48 height 12
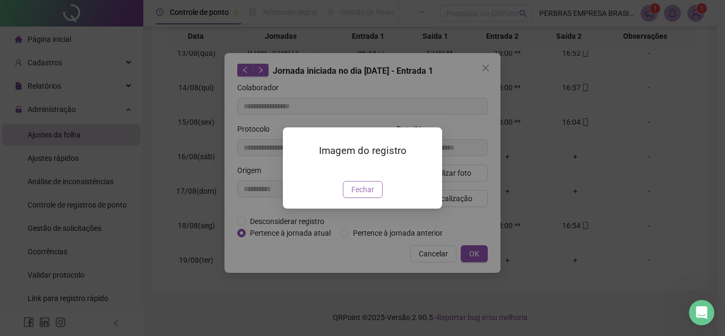
click at [361, 195] on span "Fechar" at bounding box center [362, 190] width 23 height 12
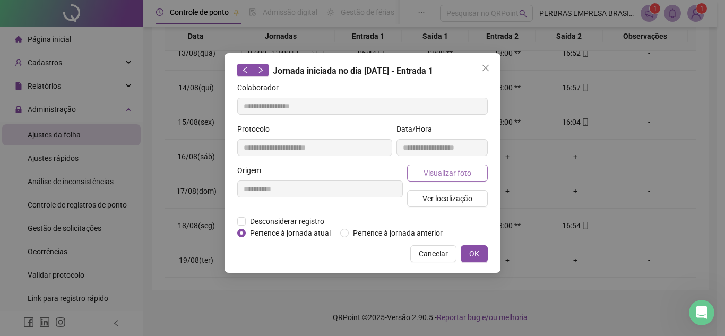
click at [474, 168] on button "Visualizar foto" at bounding box center [447, 173] width 81 height 17
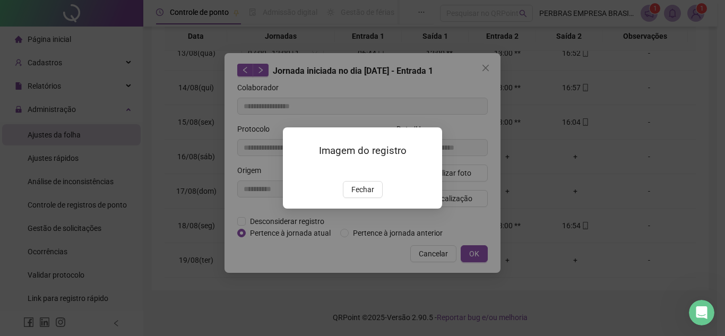
click at [296, 170] on img at bounding box center [296, 170] width 0 height 0
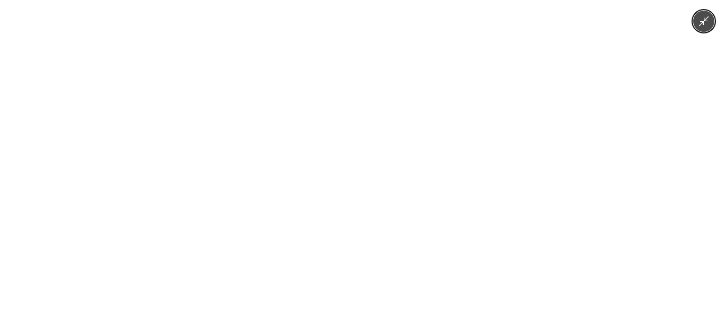
click at [423, 113] on img at bounding box center [363, 168] width 252 height 336
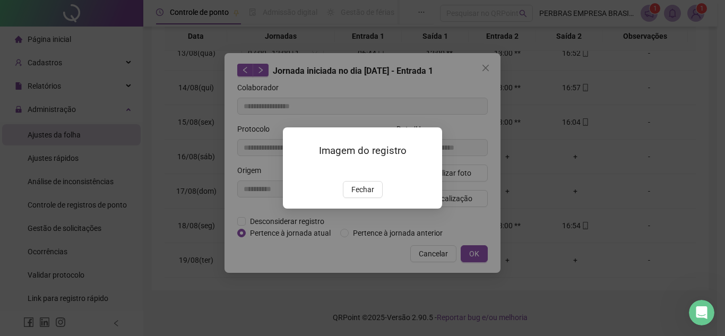
click at [457, 129] on div "Imagem do registro Fechar" at bounding box center [362, 168] width 725 height 336
click at [365, 195] on span "Fechar" at bounding box center [362, 190] width 23 height 12
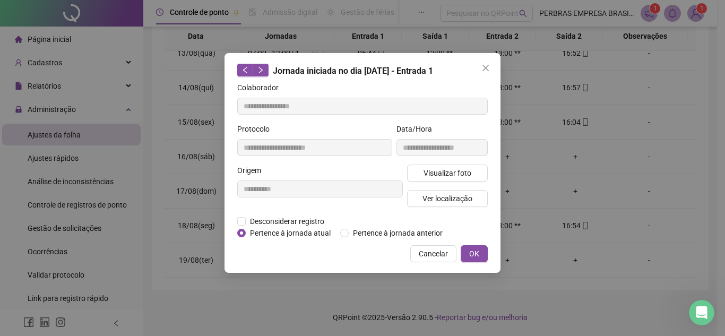
drag, startPoint x: 486, startPoint y: 254, endPoint x: 430, endPoint y: 237, distance: 58.6
click at [485, 254] on button "OK" at bounding box center [474, 253] width 27 height 17
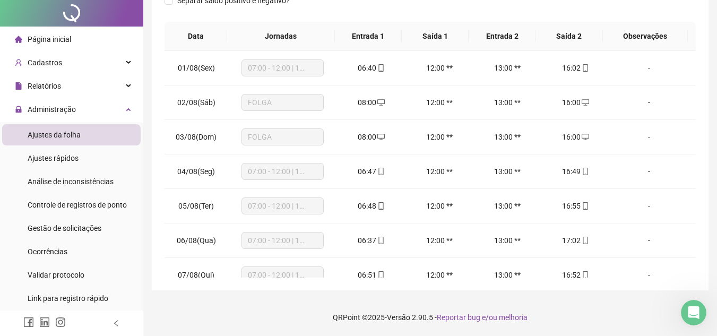
scroll to position [0, 0]
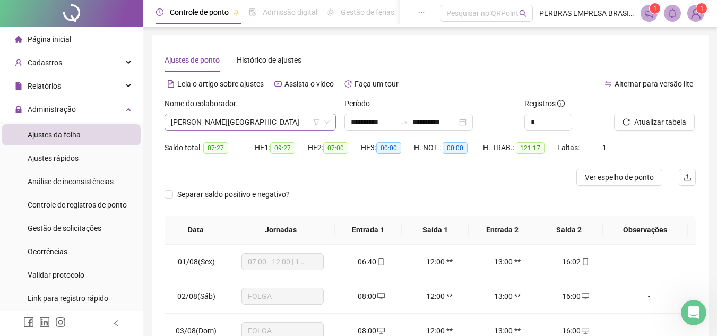
click at [269, 116] on span "[PERSON_NAME][GEOGRAPHIC_DATA]" at bounding box center [250, 122] width 159 height 16
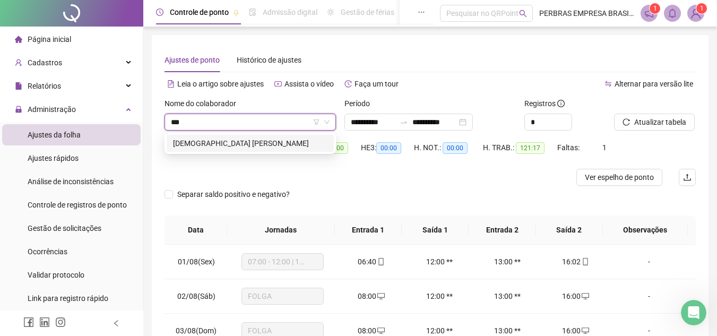
type input "****"
click at [280, 135] on div "[DEMOGRAPHIC_DATA] [PERSON_NAME]" at bounding box center [250, 143] width 167 height 17
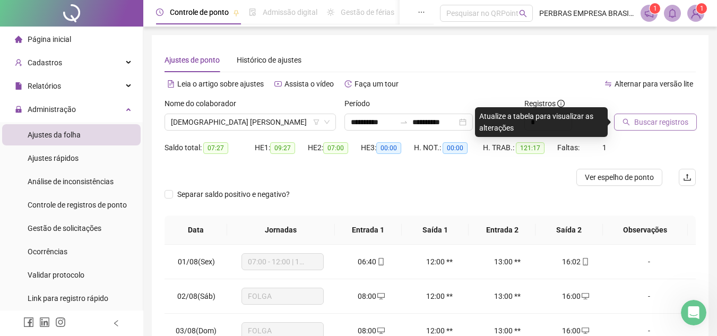
click at [658, 124] on span "Buscar registros" at bounding box center [661, 122] width 54 height 12
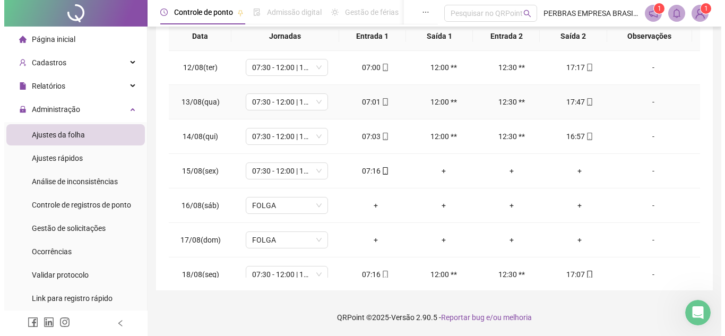
scroll to position [429, 0]
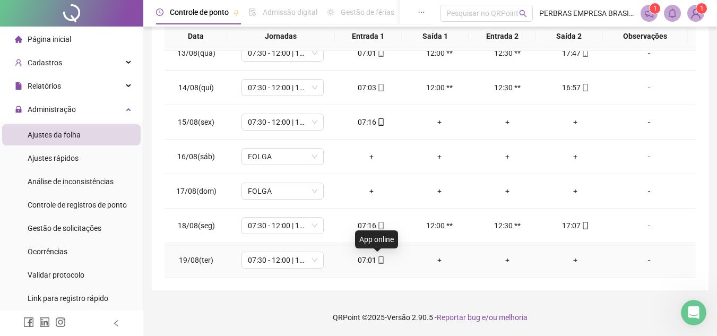
click at [379, 258] on icon "mobile" at bounding box center [380, 259] width 7 height 7
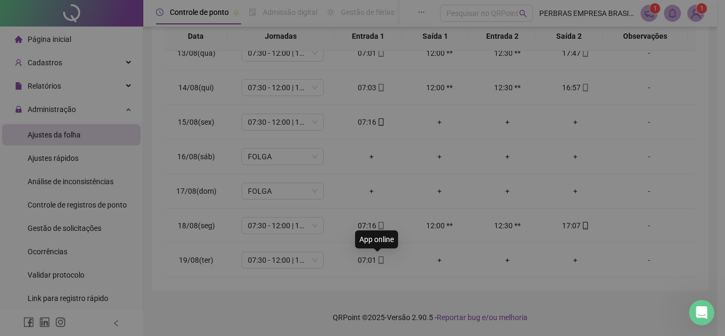
type input "**********"
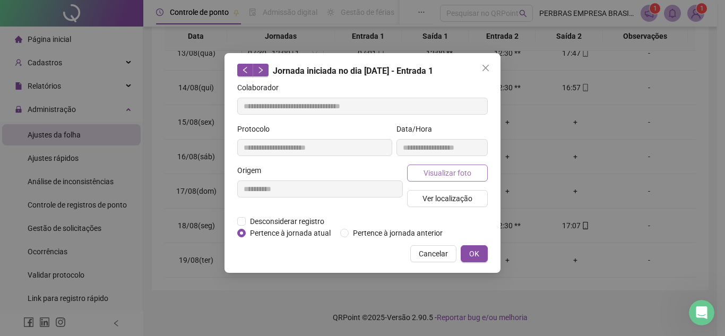
click at [449, 175] on span "Visualizar foto" at bounding box center [448, 173] width 48 height 12
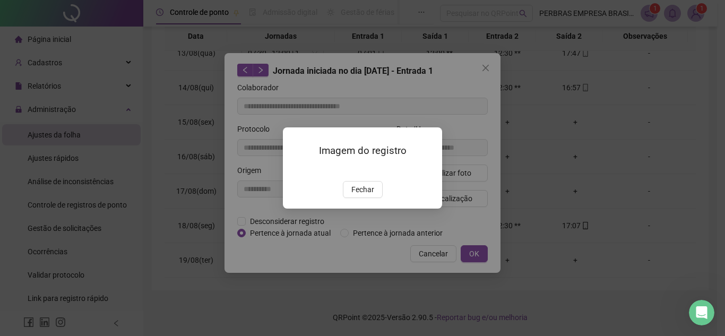
click at [296, 170] on img at bounding box center [296, 170] width 0 height 0
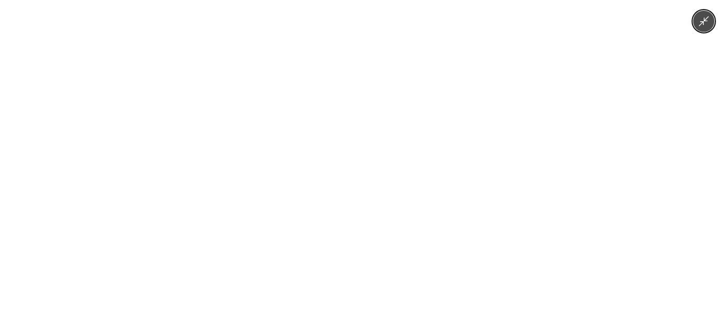
click at [387, 182] on img at bounding box center [363, 168] width 156 height 336
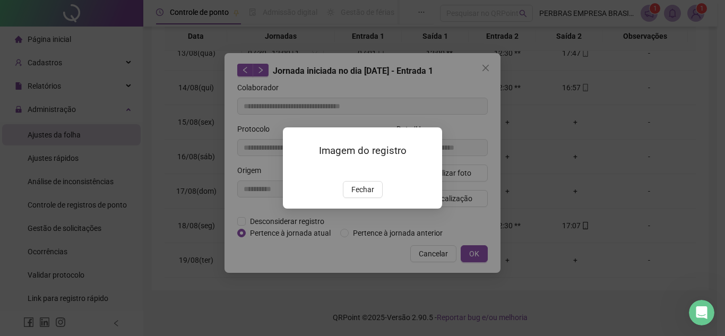
click at [296, 170] on img at bounding box center [296, 170] width 0 height 0
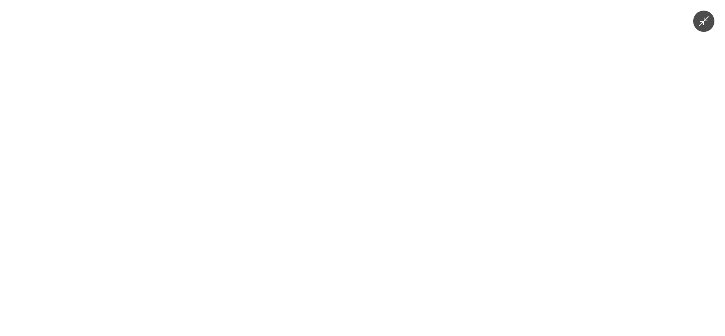
click at [334, 182] on img at bounding box center [363, 168] width 156 height 336
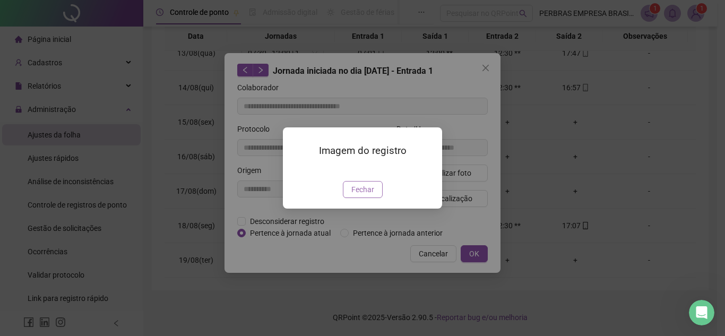
click at [354, 195] on span "Fechar" at bounding box center [362, 190] width 23 height 12
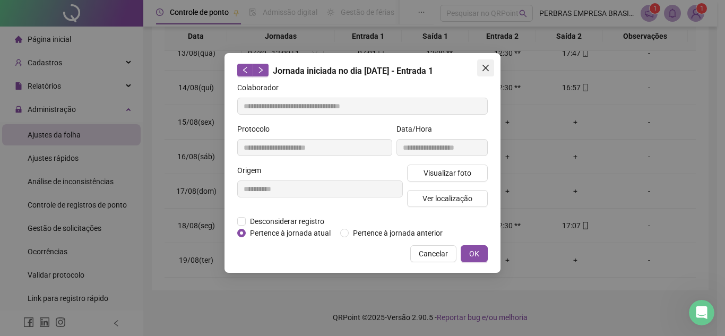
click at [482, 69] on icon "close" at bounding box center [486, 68] width 8 height 8
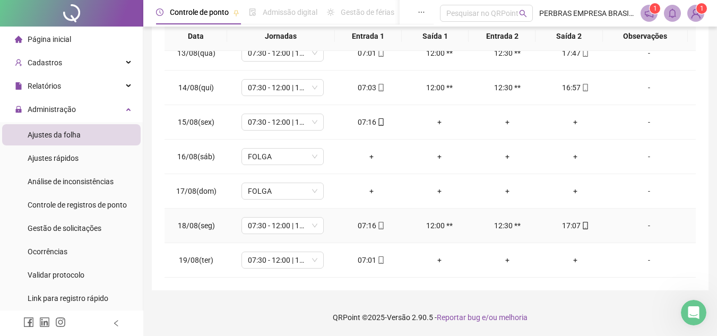
click at [582, 226] on icon "mobile" at bounding box center [585, 225] width 7 height 7
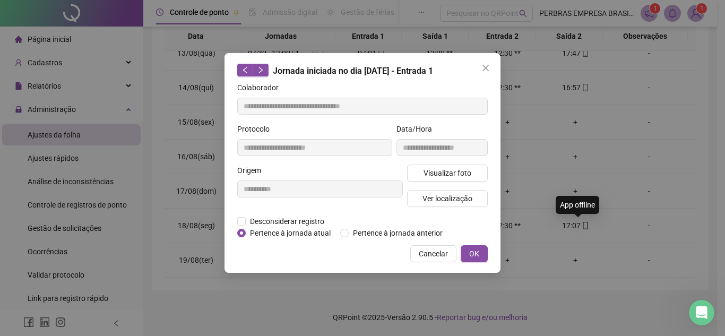
type input "**********"
click at [420, 168] on button "Visualizar foto" at bounding box center [447, 173] width 81 height 17
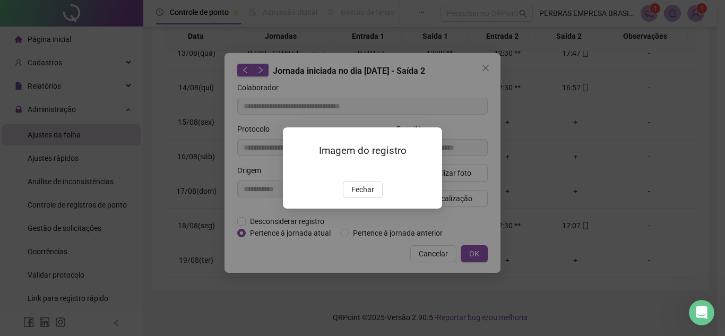
click at [296, 170] on img at bounding box center [296, 170] width 0 height 0
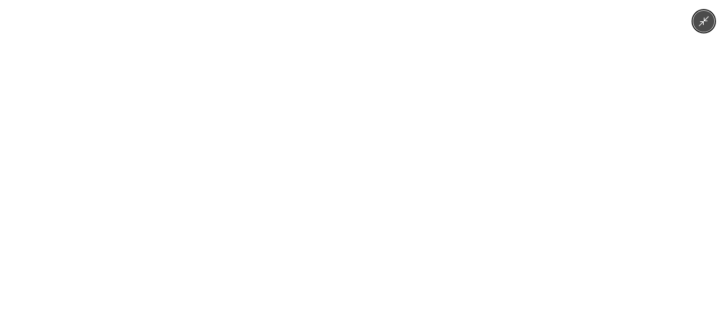
click at [390, 214] on img at bounding box center [363, 168] width 156 height 336
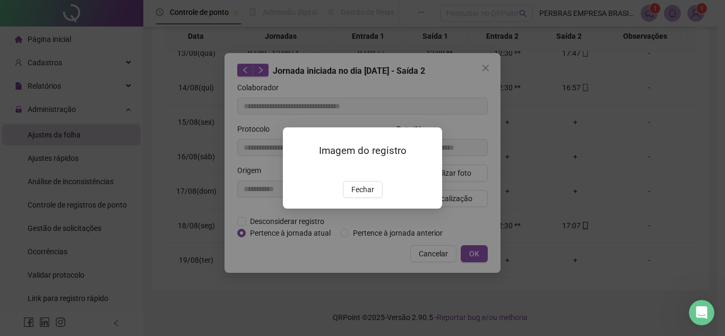
click at [346, 209] on div "Imagem do registro Fechar" at bounding box center [362, 167] width 159 height 81
drag, startPoint x: 366, startPoint y: 248, endPoint x: 477, endPoint y: 120, distance: 169.4
click at [367, 195] on span "Fechar" at bounding box center [362, 190] width 23 height 12
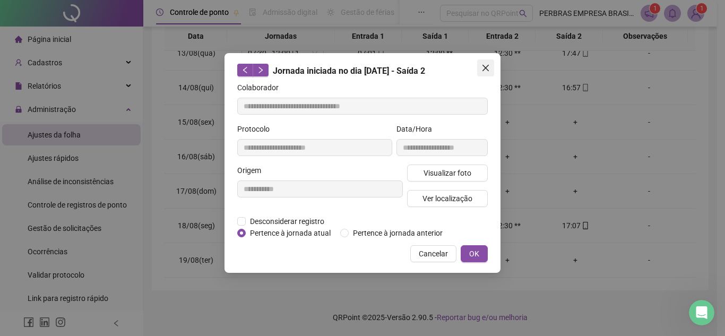
click at [491, 67] on span "Close" at bounding box center [485, 68] width 17 height 8
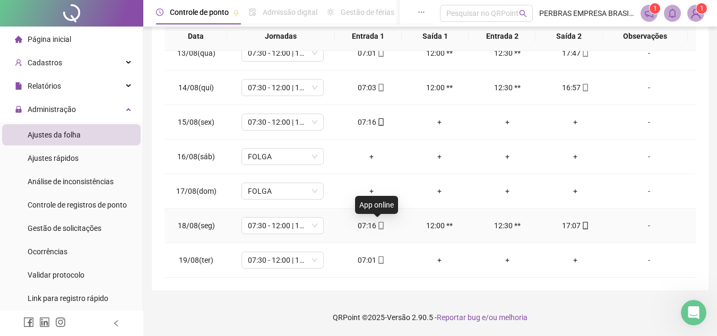
click at [381, 230] on div "07:16" at bounding box center [371, 226] width 51 height 12
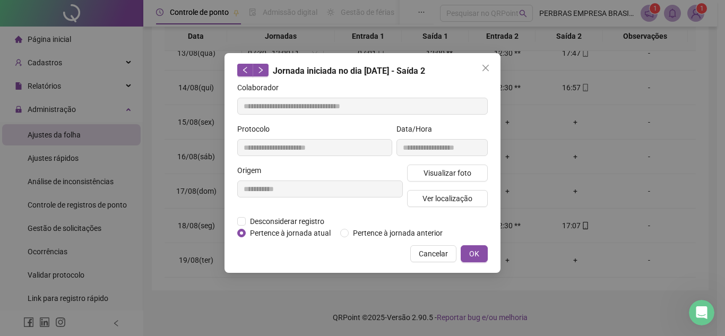
type input "**********"
click at [445, 177] on span "Visualizar foto" at bounding box center [448, 173] width 48 height 12
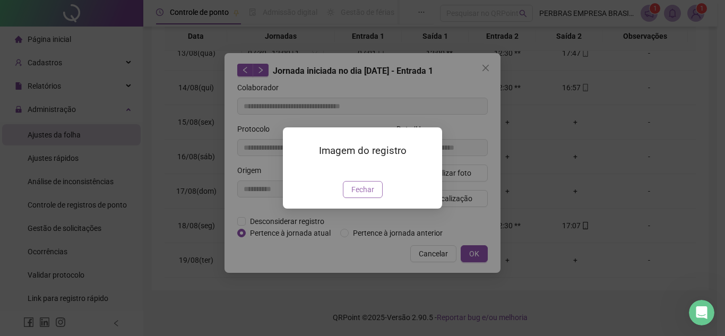
click at [366, 195] on span "Fechar" at bounding box center [362, 190] width 23 height 12
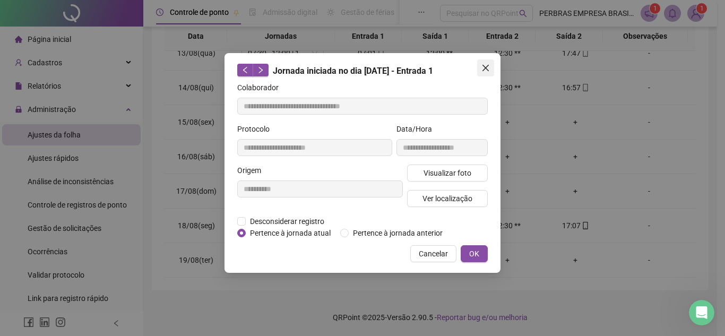
drag, startPoint x: 486, startPoint y: 70, endPoint x: 567, endPoint y: 85, distance: 81.7
click at [487, 70] on icon "close" at bounding box center [486, 68] width 8 height 8
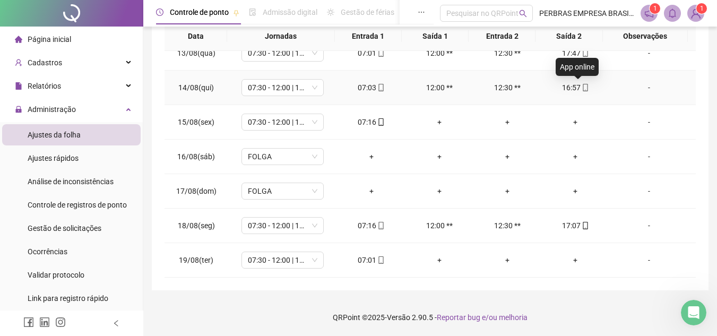
click at [581, 88] on span "mobile" at bounding box center [585, 87] width 8 height 7
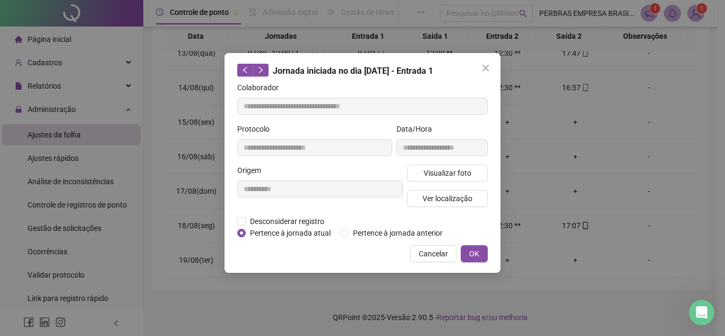
type input "**********"
click at [470, 174] on button "Visualizar foto" at bounding box center [447, 173] width 81 height 17
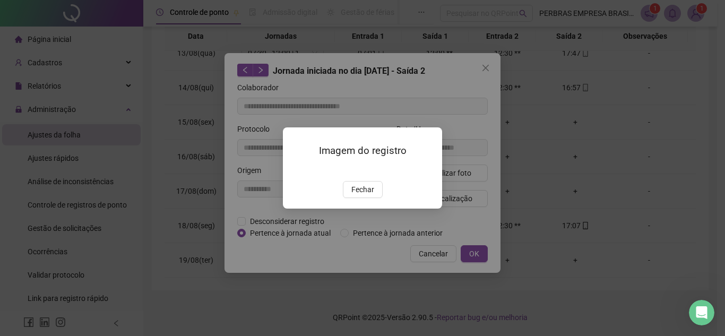
click at [296, 170] on img at bounding box center [296, 170] width 0 height 0
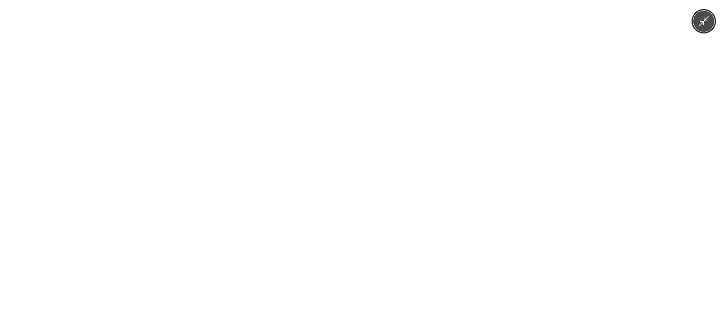
drag, startPoint x: 403, startPoint y: 158, endPoint x: 394, endPoint y: 193, distance: 36.2
click at [403, 159] on img at bounding box center [363, 168] width 156 height 336
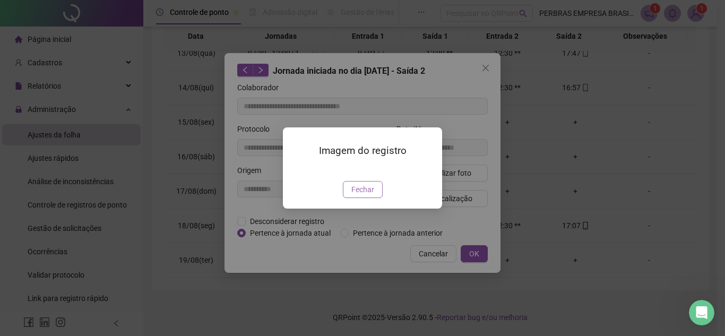
click at [374, 198] on button "Fechar" at bounding box center [363, 189] width 40 height 17
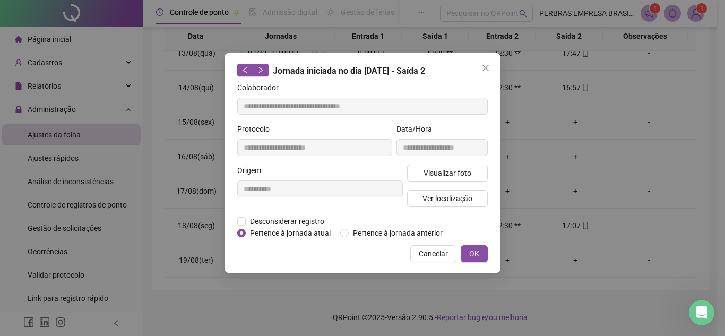
click at [492, 67] on span "Close" at bounding box center [485, 68] width 17 height 8
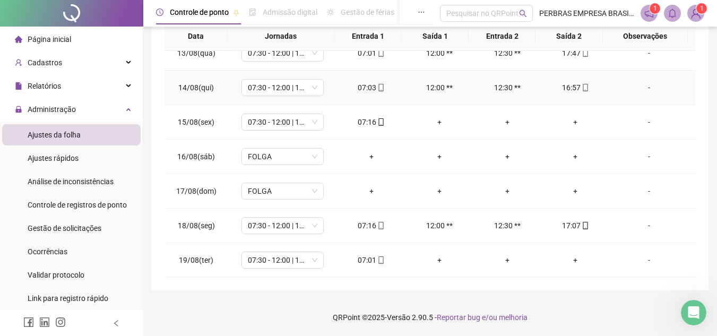
click at [379, 88] on icon "mobile" at bounding box center [381, 87] width 5 height 7
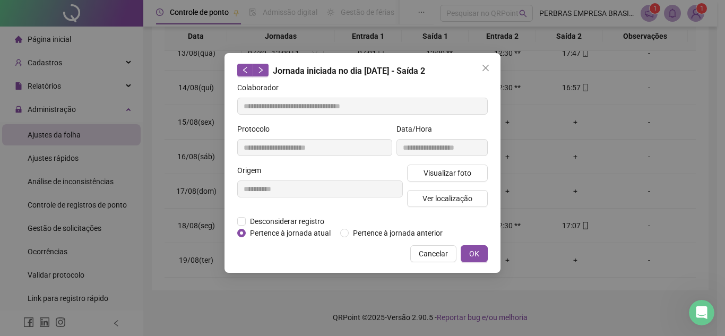
type input "**********"
click at [453, 167] on button "Visualizar foto" at bounding box center [447, 173] width 81 height 17
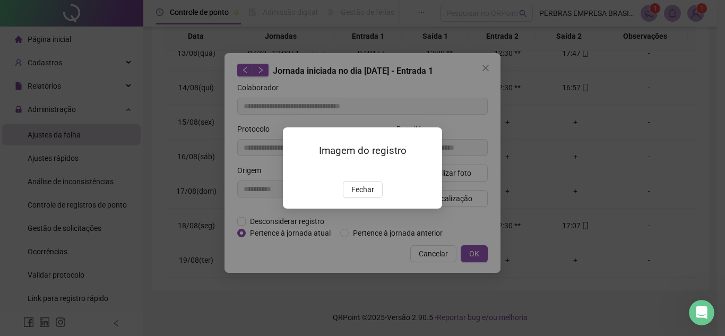
click at [387, 198] on div "Fechar" at bounding box center [363, 189] width 134 height 17
click at [374, 198] on button "Fechar" at bounding box center [363, 189] width 40 height 17
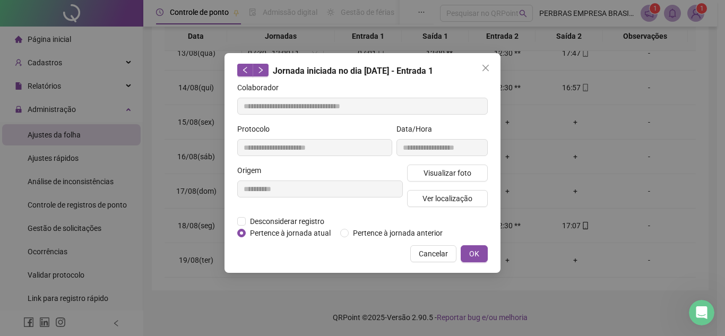
drag, startPoint x: 480, startPoint y: 250, endPoint x: 479, endPoint y: 214, distance: 35.6
click at [479, 250] on button "OK" at bounding box center [474, 253] width 27 height 17
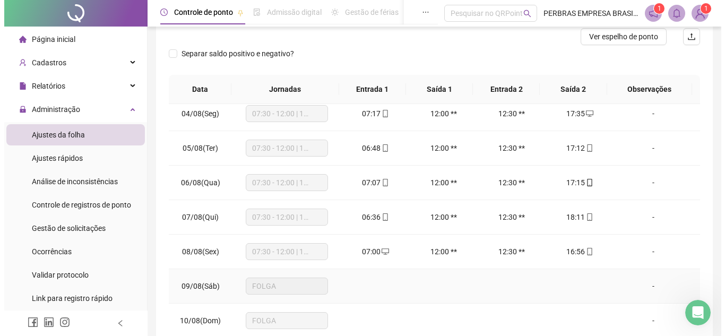
scroll to position [110, 0]
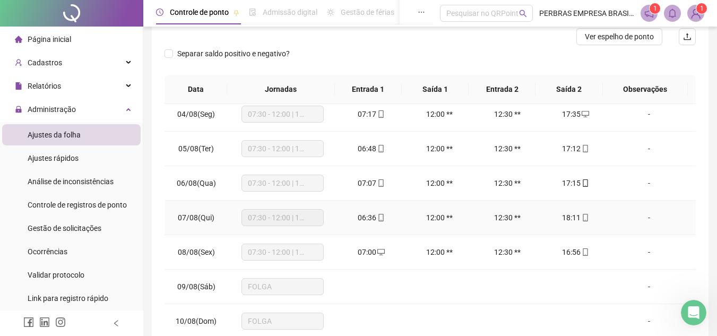
click at [379, 219] on icon "mobile" at bounding box center [381, 217] width 5 height 7
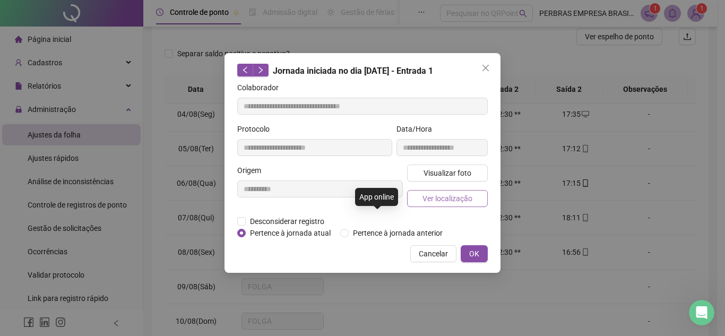
type input "**********"
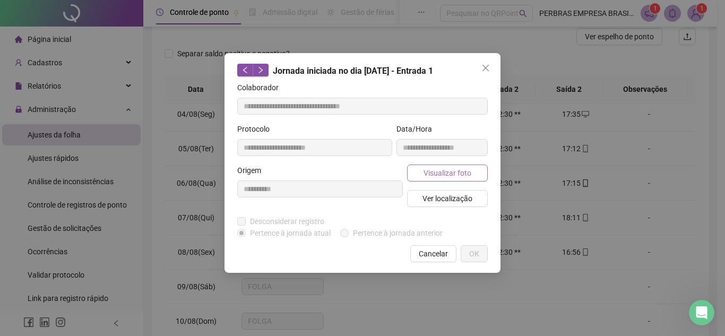
click at [466, 176] on span "Visualizar foto" at bounding box center [448, 173] width 48 height 12
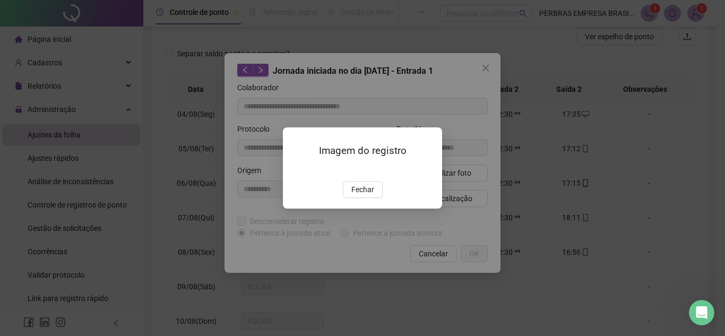
click at [296, 170] on img at bounding box center [296, 170] width 0 height 0
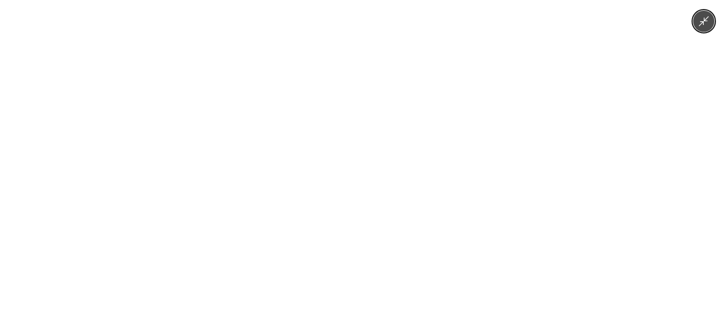
click at [394, 223] on img at bounding box center [363, 168] width 156 height 336
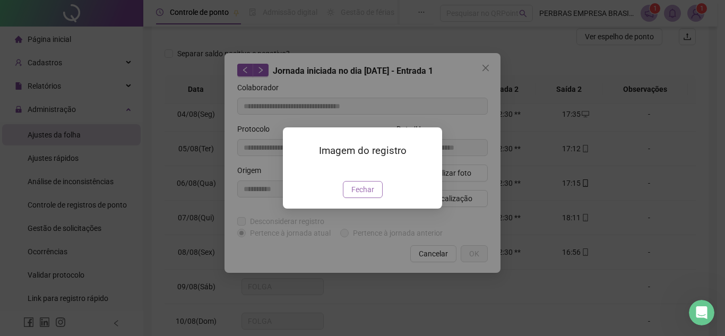
click at [373, 198] on button "Fechar" at bounding box center [363, 189] width 40 height 17
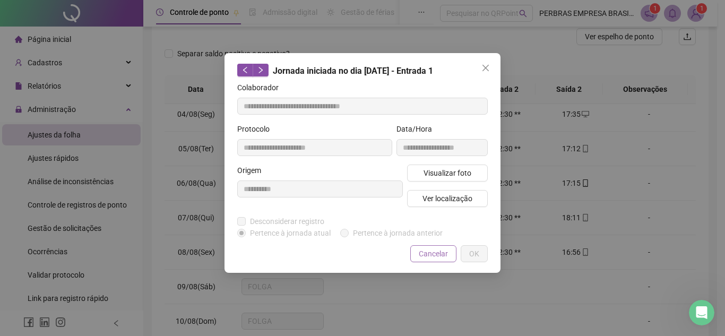
click at [433, 252] on span "Cancelar" at bounding box center [433, 254] width 29 height 12
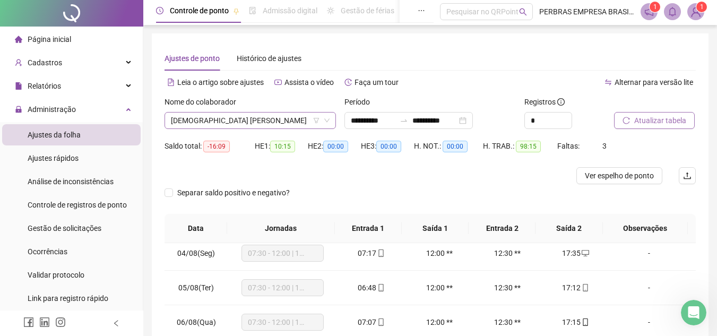
scroll to position [0, 0]
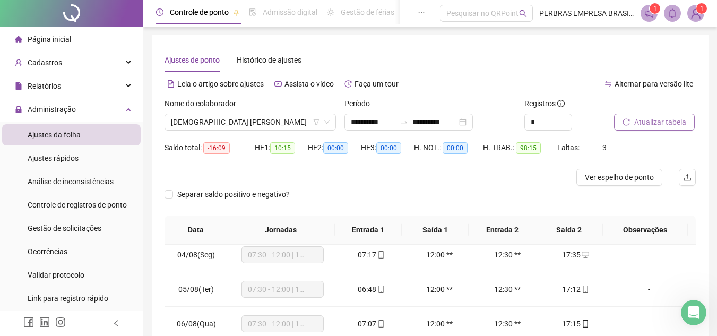
click at [282, 106] on div "Nome do colaborador" at bounding box center [250, 106] width 171 height 16
click at [263, 116] on span "[DEMOGRAPHIC_DATA] [PERSON_NAME]" at bounding box center [250, 122] width 159 height 16
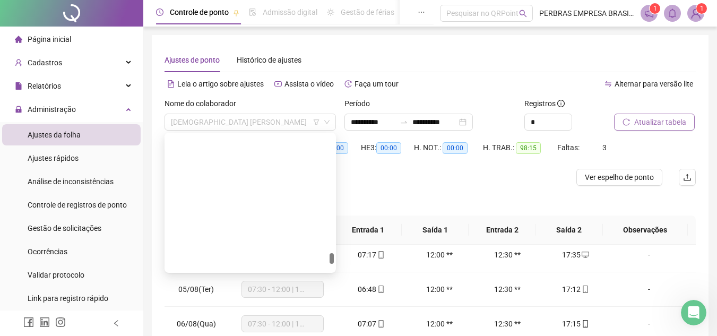
scroll to position [4214, 0]
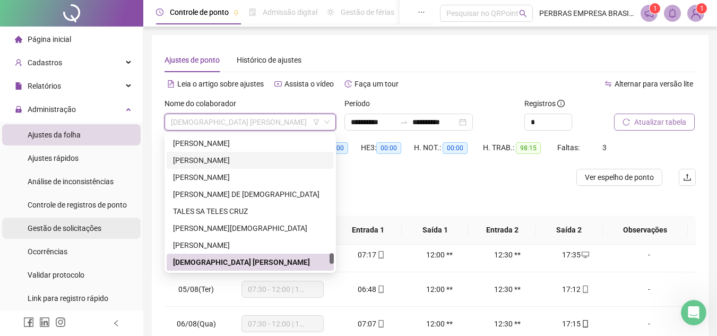
click at [97, 228] on span "Gestão de solicitações" at bounding box center [65, 228] width 74 height 8
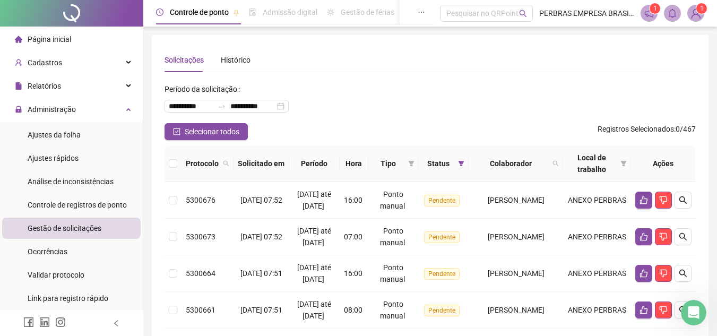
click at [559, 161] on div "Colaborador" at bounding box center [516, 164] width 86 height 12
click at [561, 163] on span at bounding box center [556, 164] width 11 height 16
click at [498, 206] on span "Buscar" at bounding box center [497, 206] width 23 height 12
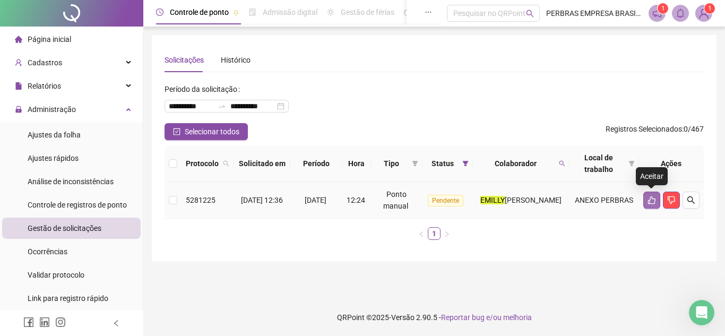
click at [653, 198] on icon "like" at bounding box center [651, 200] width 7 height 8
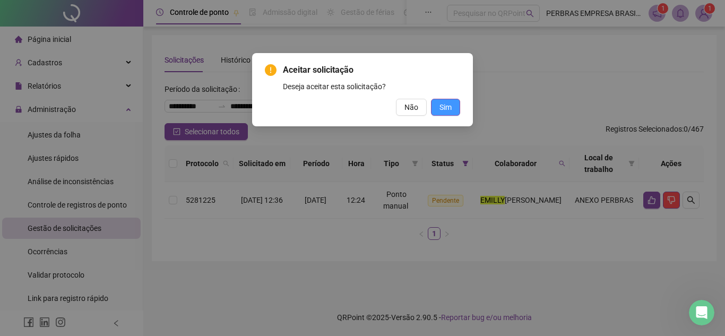
click at [443, 106] on span "Sim" at bounding box center [446, 107] width 12 height 12
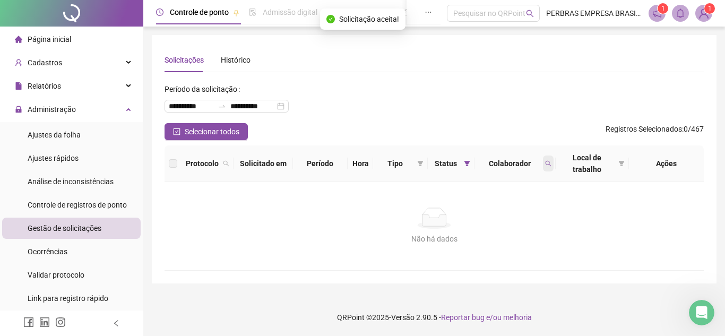
click at [543, 165] on span at bounding box center [548, 164] width 11 height 16
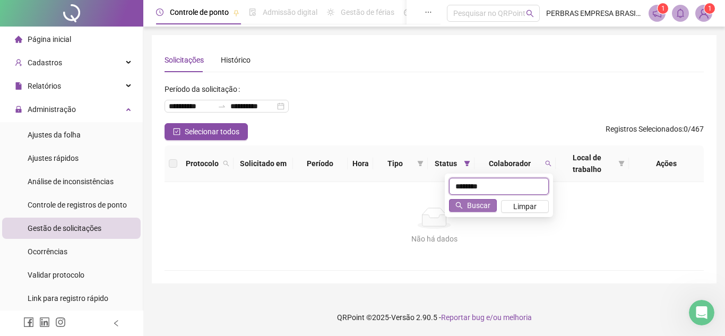
type input "********"
click at [474, 209] on span "Buscar" at bounding box center [478, 206] width 23 height 12
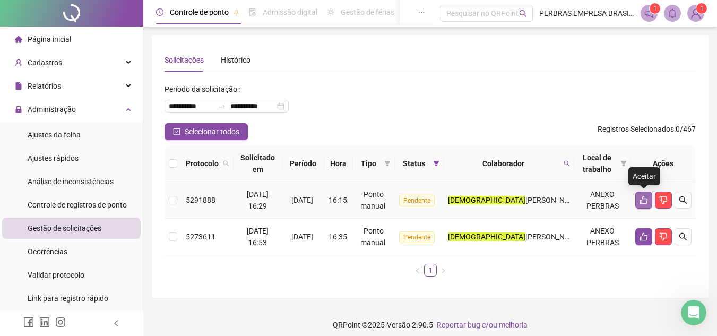
click at [639, 196] on button "button" at bounding box center [644, 200] width 17 height 17
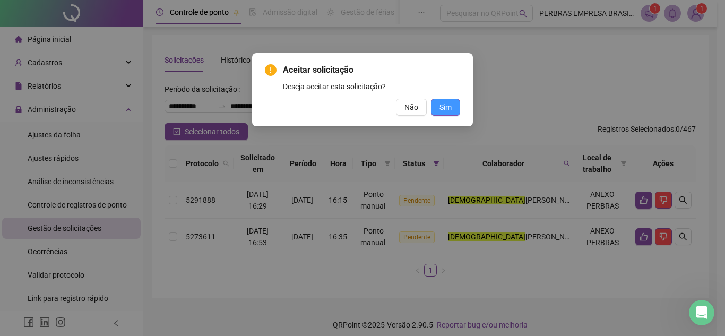
click at [452, 106] on button "Sim" at bounding box center [445, 107] width 29 height 17
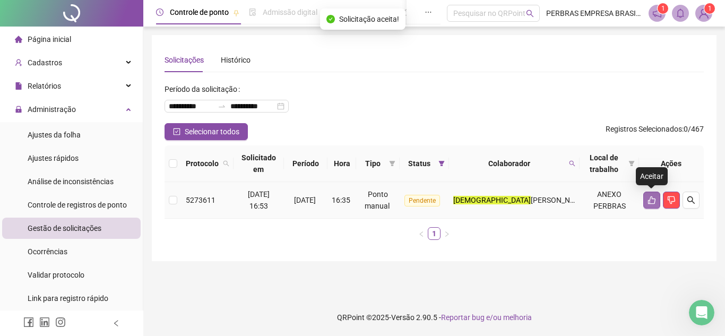
click at [646, 202] on button "button" at bounding box center [651, 200] width 17 height 17
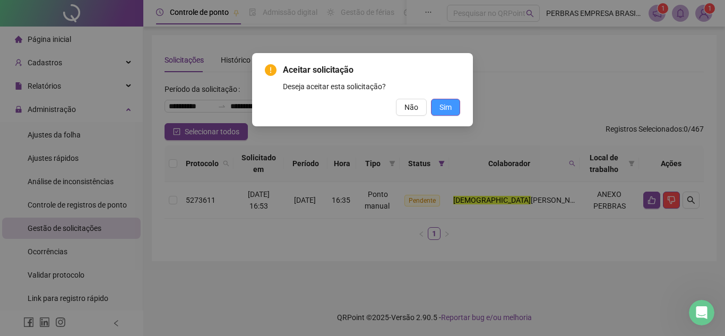
click at [446, 112] on span "Sim" at bounding box center [446, 107] width 12 height 12
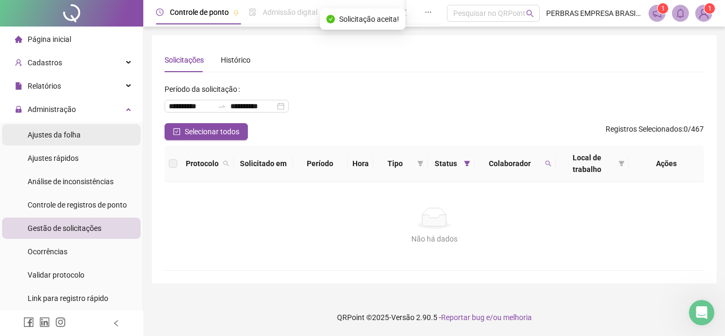
click at [86, 135] on li "Ajustes da folha" at bounding box center [71, 134] width 139 height 21
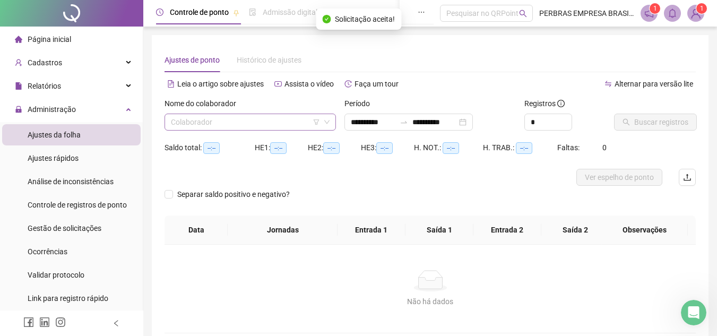
type input "**********"
click at [408, 122] on div "**********" at bounding box center [409, 122] width 128 height 17
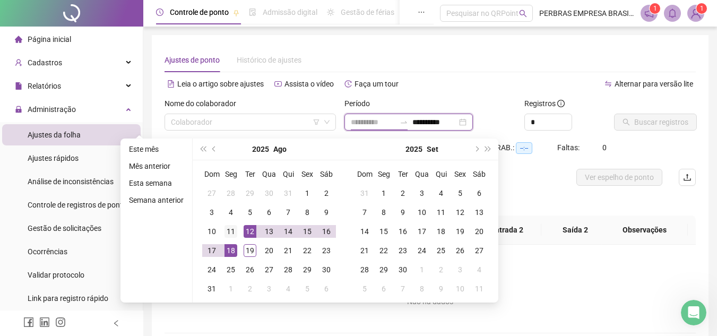
type input "**********"
click at [235, 229] on div "11" at bounding box center [231, 231] width 13 height 13
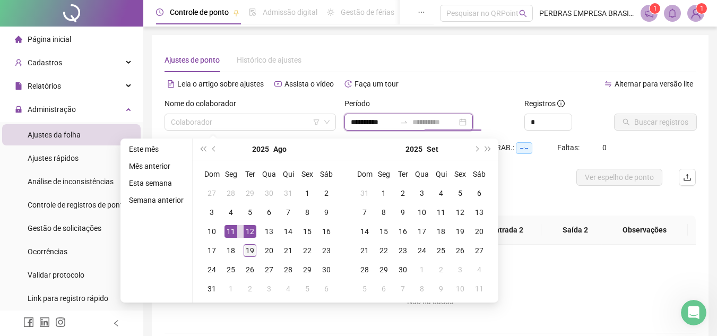
type input "**********"
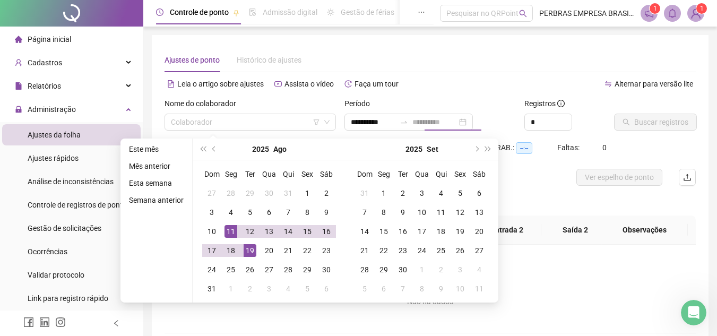
click at [251, 245] on div "19" at bounding box center [250, 250] width 13 height 13
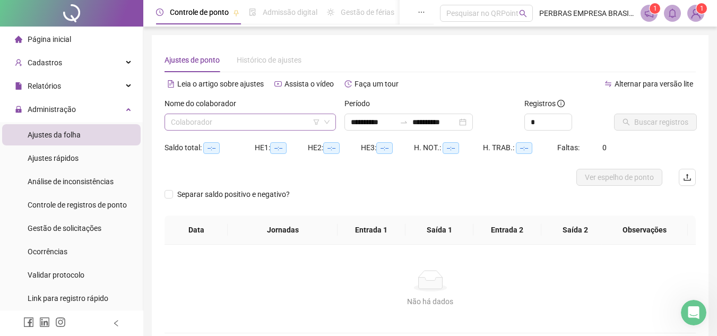
click at [201, 122] on input "search" at bounding box center [245, 122] width 149 height 16
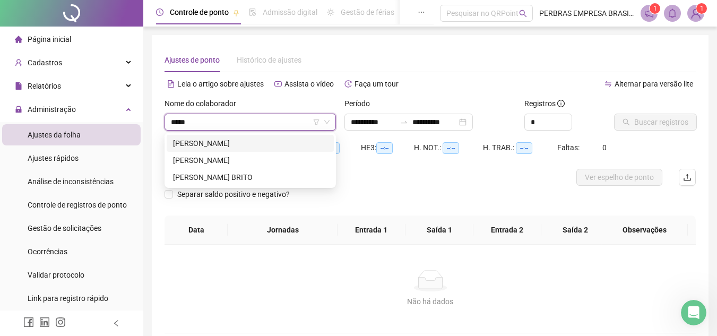
type input "******"
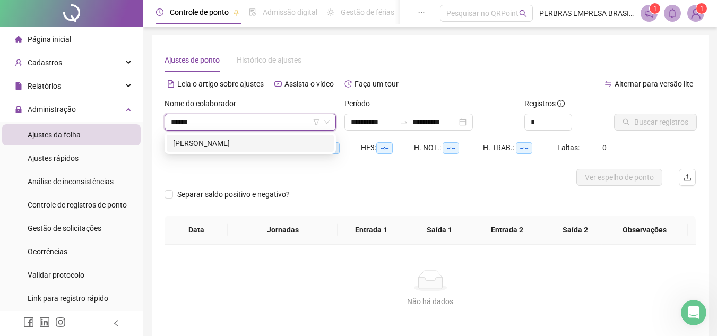
click at [262, 151] on div "[PERSON_NAME]" at bounding box center [250, 143] width 167 height 17
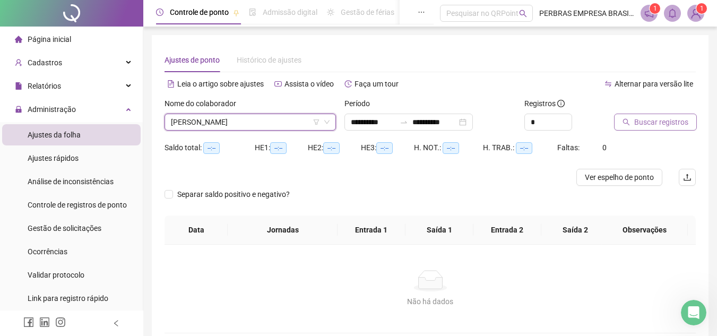
click at [659, 120] on span "Buscar registros" at bounding box center [661, 122] width 54 height 12
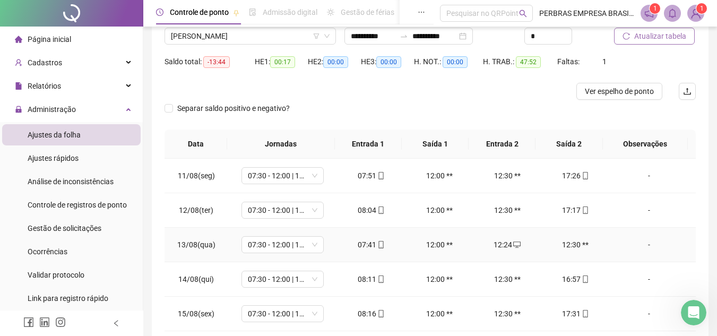
scroll to position [159, 0]
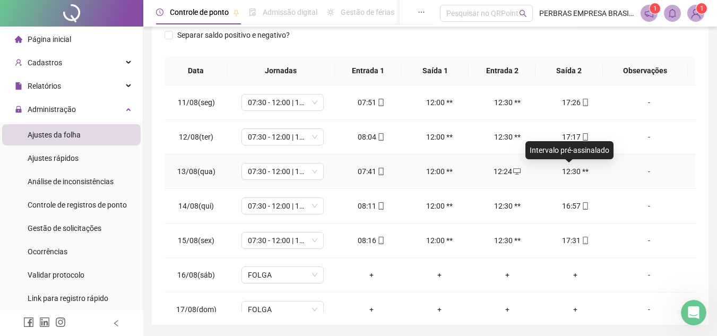
drag, startPoint x: 569, startPoint y: 172, endPoint x: 612, endPoint y: 178, distance: 43.4
click at [570, 173] on div "12:30 **" at bounding box center [575, 172] width 51 height 12
click at [635, 171] on div "-" at bounding box center [649, 172] width 63 height 12
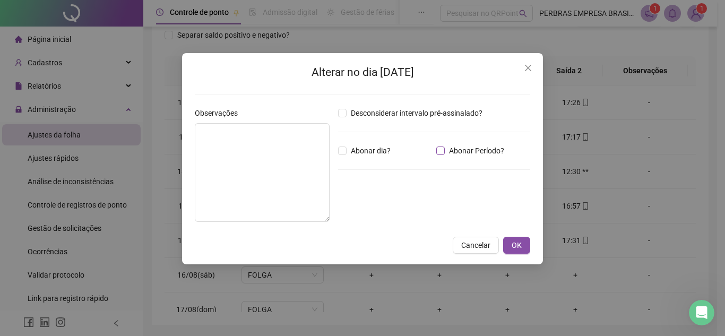
drag, startPoint x: 435, startPoint y: 116, endPoint x: 447, endPoint y: 151, distance: 36.4
click at [436, 116] on span "Desconsiderar intervalo pré-assinalado?" at bounding box center [417, 113] width 140 height 12
click at [514, 252] on button "OK" at bounding box center [516, 245] width 27 height 17
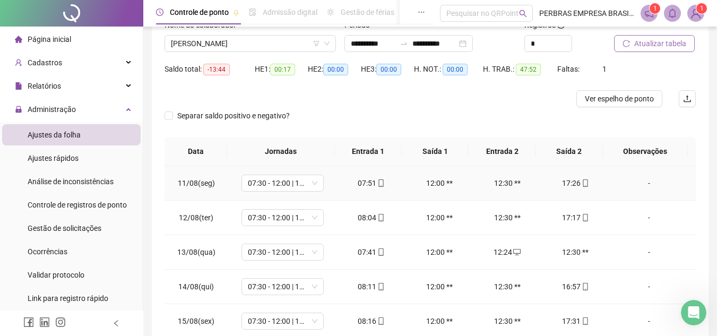
scroll to position [0, 0]
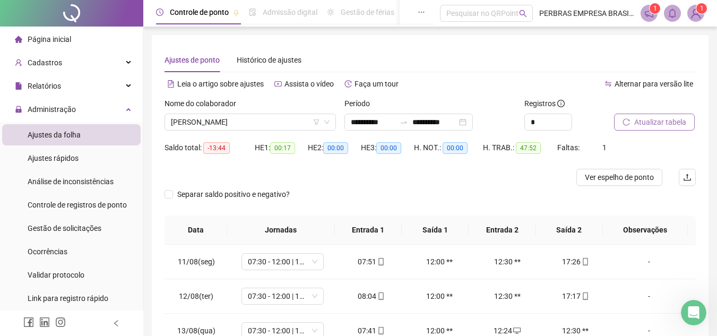
click at [640, 117] on span "Atualizar tabela" at bounding box center [660, 122] width 52 height 12
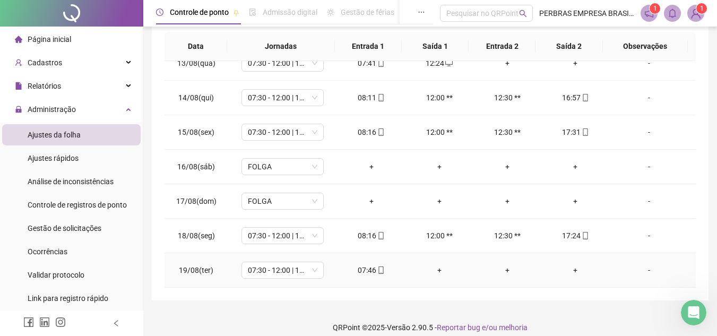
scroll to position [194, 0]
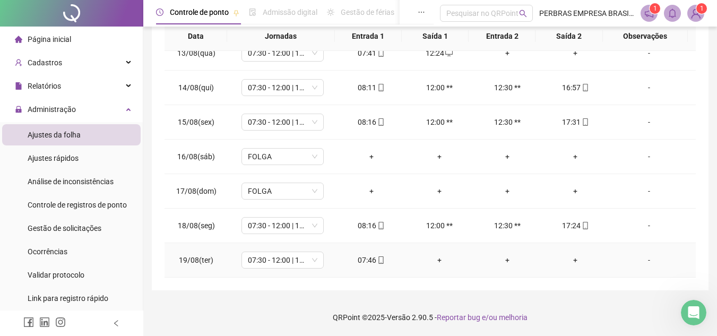
click at [564, 258] on div "+" at bounding box center [575, 260] width 51 height 12
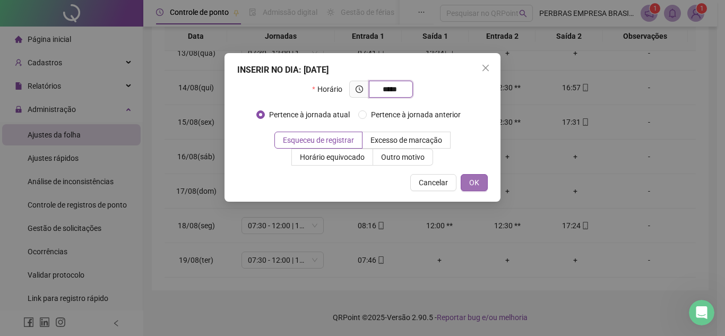
type input "*****"
click at [480, 183] on button "OK" at bounding box center [474, 182] width 27 height 17
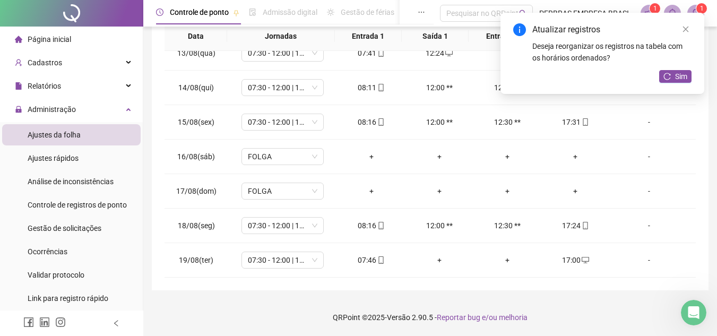
click at [675, 84] on div "Atualizar registros Deseja reorganizar os registros na tabela com os horários o…" at bounding box center [603, 53] width 204 height 81
click at [676, 81] on span "Sim" at bounding box center [681, 77] width 12 height 12
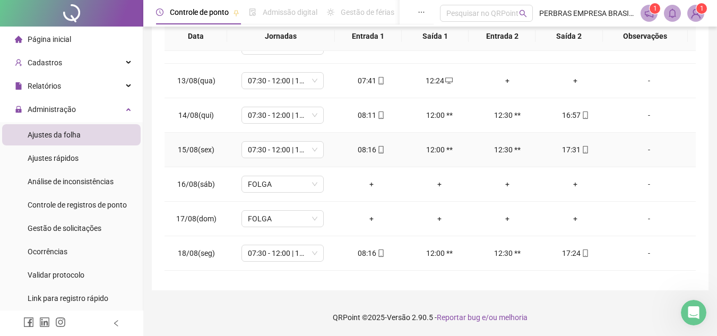
scroll to position [84, 0]
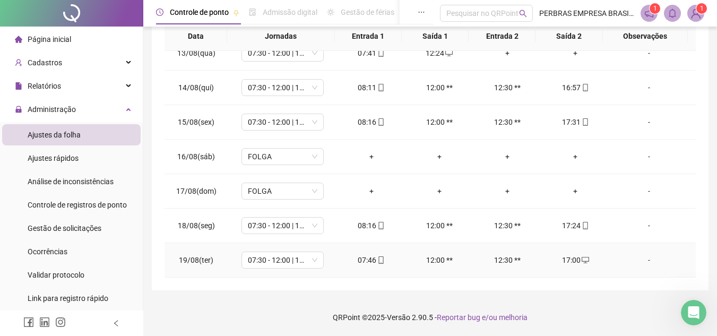
click at [585, 261] on div "17:00" at bounding box center [575, 260] width 51 height 12
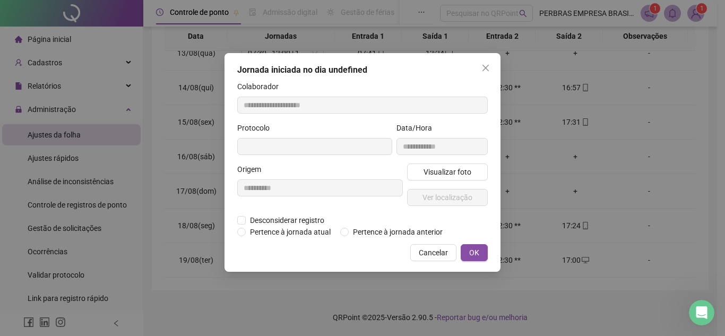
type input "**********"
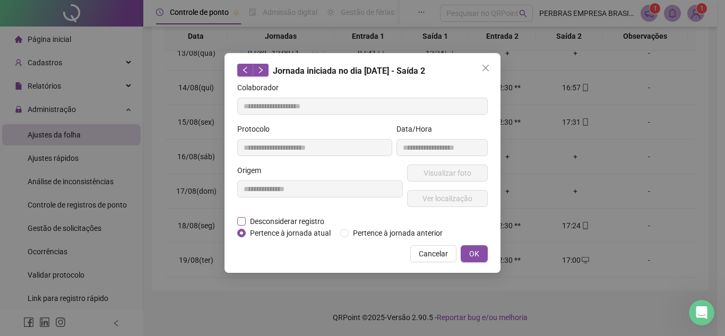
click at [255, 226] on span "Desconsiderar registro" at bounding box center [287, 222] width 83 height 12
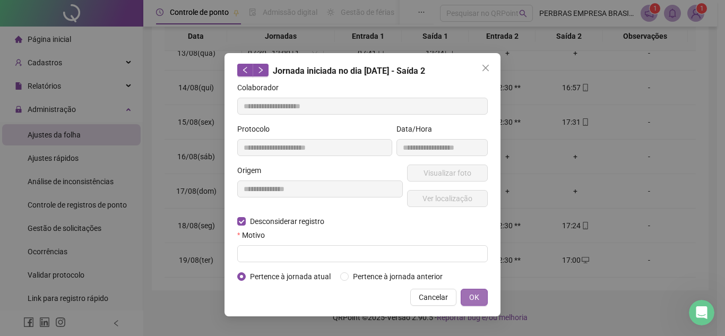
click at [479, 289] on button "OK" at bounding box center [474, 297] width 27 height 17
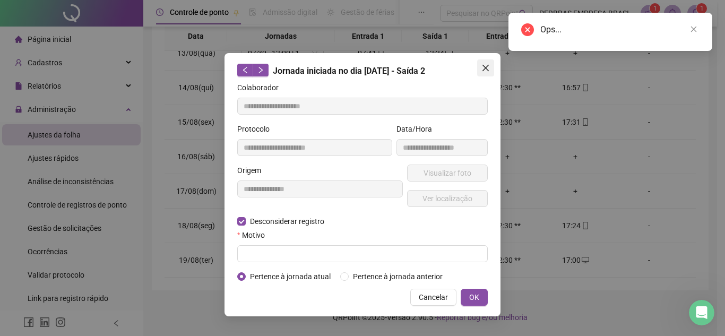
click at [486, 67] on icon "close" at bounding box center [486, 68] width 6 height 6
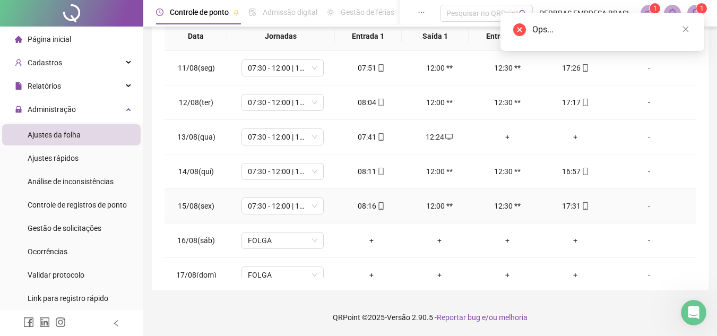
scroll to position [0, 0]
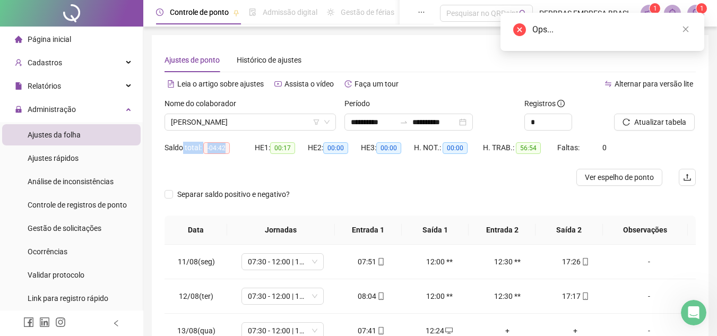
drag, startPoint x: 227, startPoint y: 148, endPoint x: 183, endPoint y: 147, distance: 44.1
click at [183, 147] on div "Saldo total: -04:42" at bounding box center [210, 148] width 90 height 12
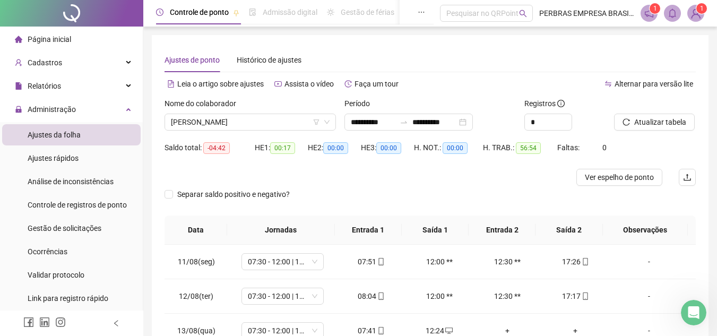
click at [428, 183] on div at bounding box center [364, 177] width 399 height 17
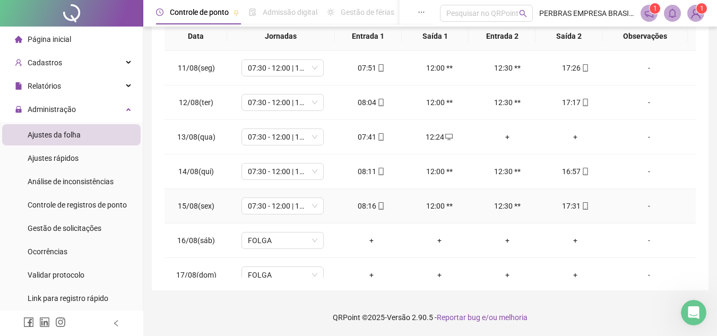
scroll to position [84, 0]
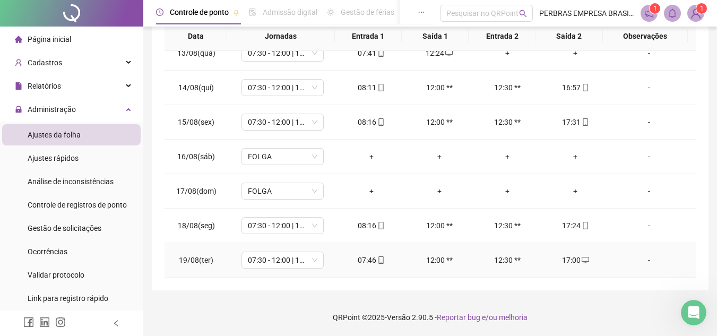
click at [582, 262] on icon "desktop" at bounding box center [585, 259] width 7 height 7
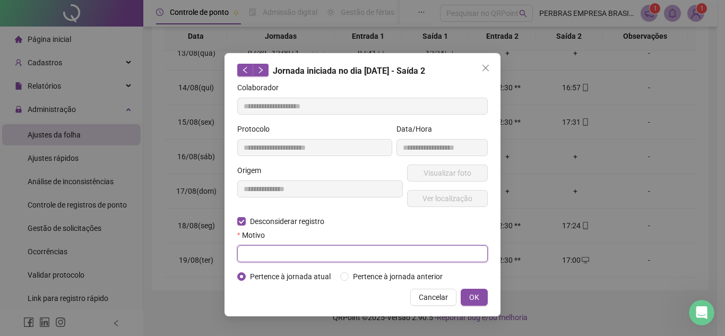
click at [290, 248] on input "text" at bounding box center [362, 253] width 251 height 17
type input "****"
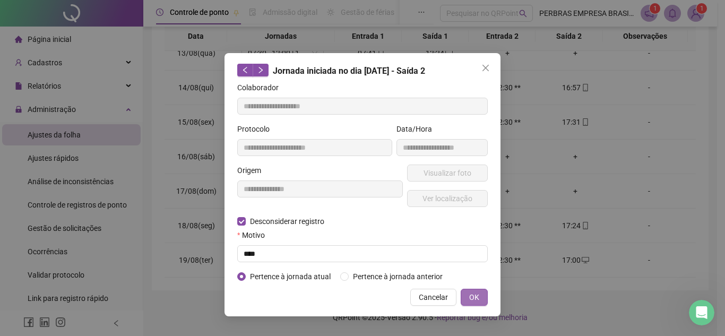
click at [463, 289] on button "OK" at bounding box center [474, 297] width 27 height 17
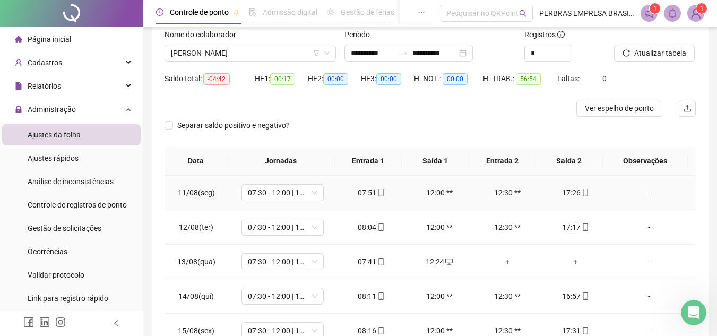
scroll to position [0, 0]
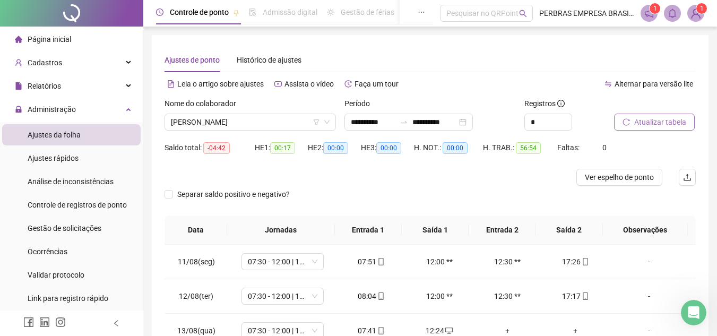
click at [637, 121] on span "Atualizar tabela" at bounding box center [660, 122] width 52 height 12
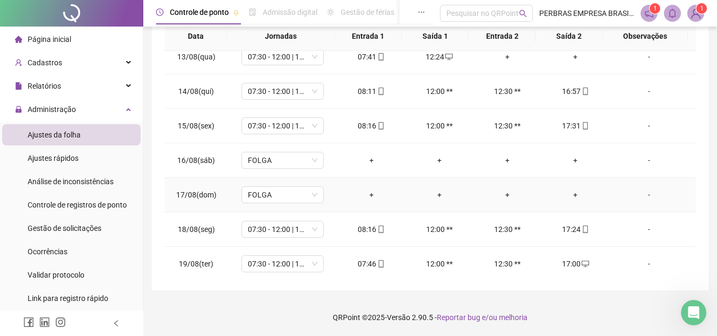
scroll to position [84, 0]
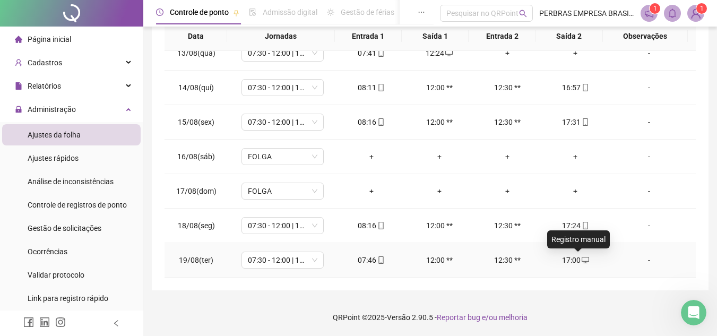
click at [582, 256] on icon "desktop" at bounding box center [585, 259] width 7 height 7
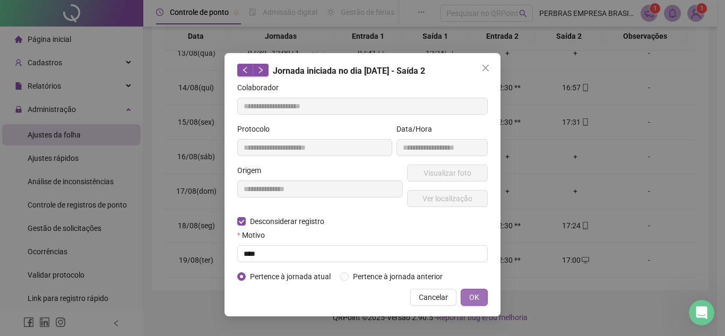
click at [475, 294] on span "OK" at bounding box center [474, 297] width 10 height 12
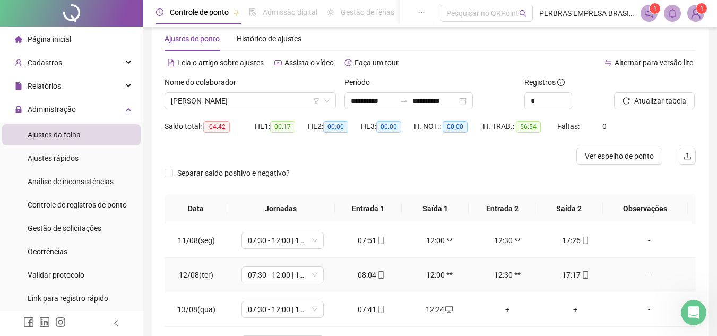
scroll to position [0, 0]
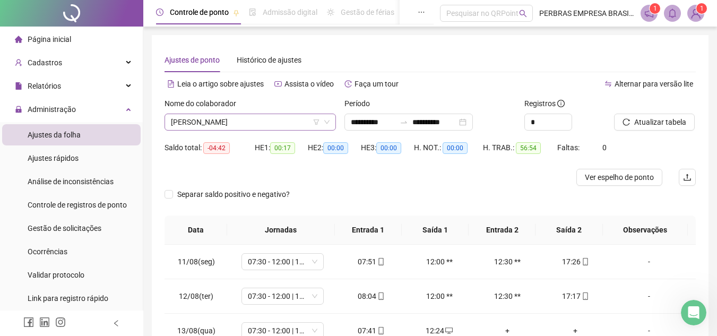
click at [263, 128] on span "[PERSON_NAME]" at bounding box center [250, 122] width 159 height 16
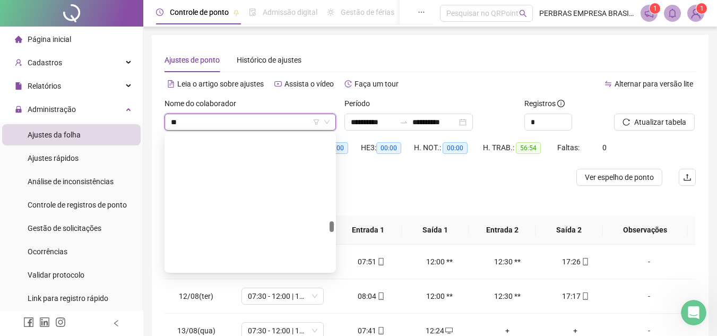
type input "***"
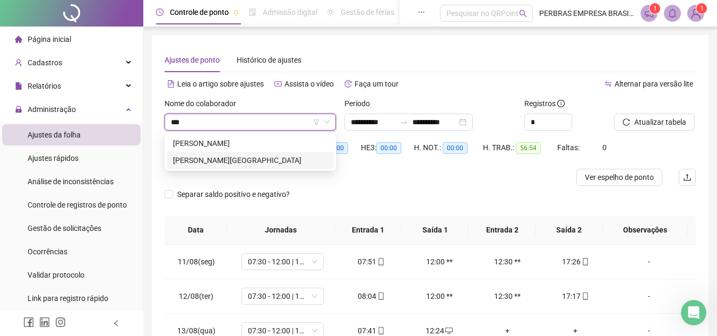
click at [285, 157] on div "[PERSON_NAME][GEOGRAPHIC_DATA]" at bounding box center [250, 161] width 155 height 12
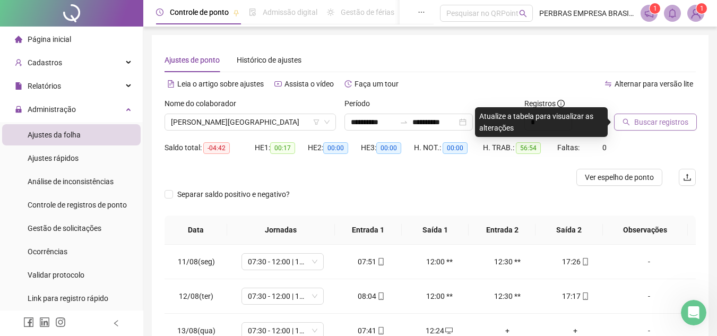
click at [662, 126] on span "Buscar registros" at bounding box center [661, 122] width 54 height 12
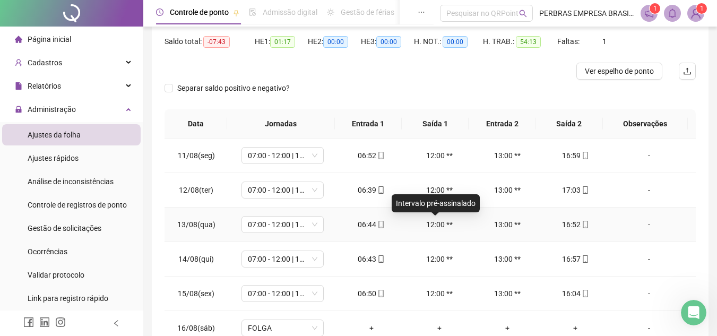
scroll to position [3, 0]
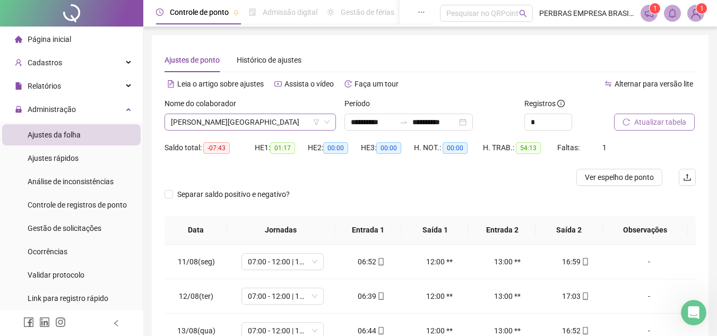
click at [278, 122] on span "[PERSON_NAME][GEOGRAPHIC_DATA]" at bounding box center [250, 122] width 159 height 16
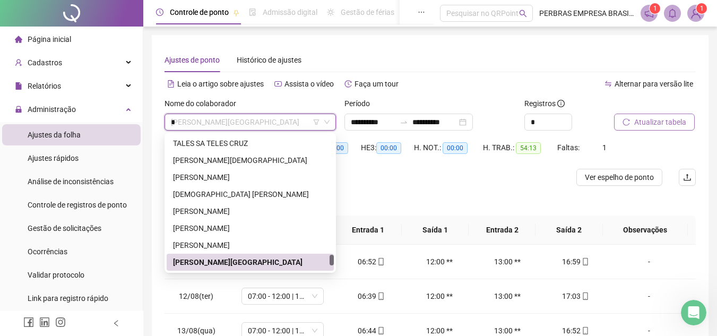
scroll to position [4010, 0]
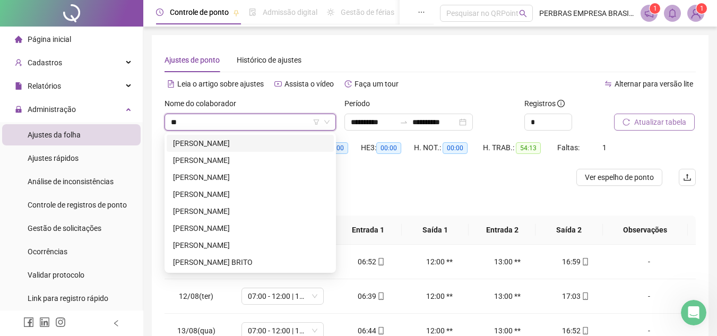
type input "***"
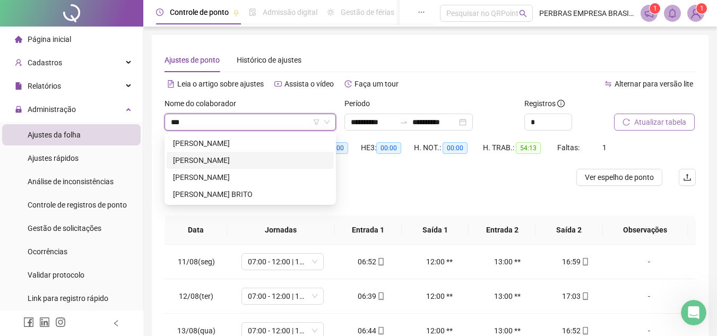
click at [269, 153] on div "[PERSON_NAME]" at bounding box center [250, 160] width 167 height 17
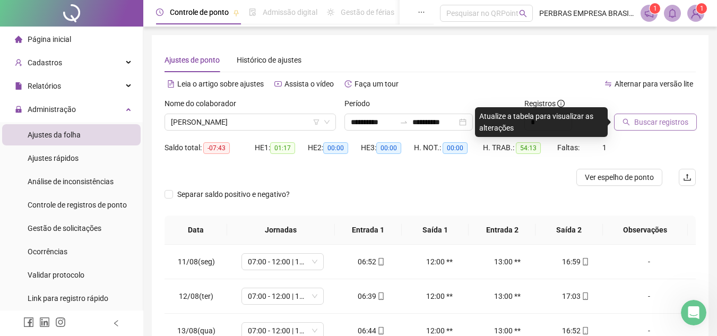
click at [679, 130] on button "Buscar registros" at bounding box center [655, 122] width 83 height 17
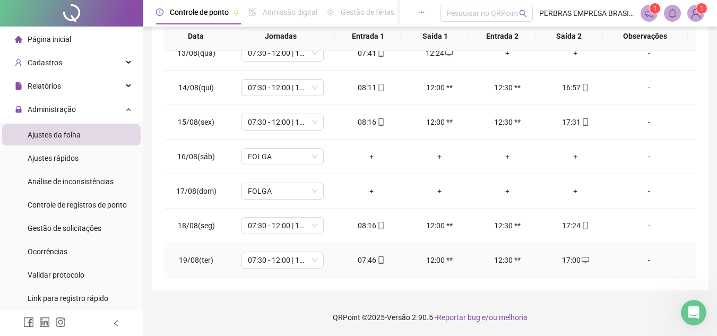
click at [582, 261] on icon "desktop" at bounding box center [585, 259] width 7 height 7
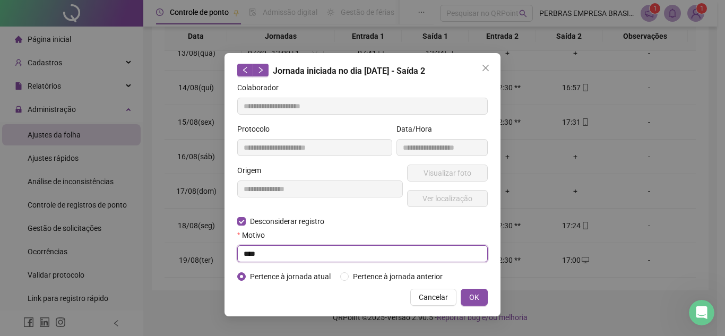
drag, startPoint x: 270, startPoint y: 255, endPoint x: 226, endPoint y: 264, distance: 45.4
click at [223, 264] on div "**********" at bounding box center [362, 168] width 725 height 336
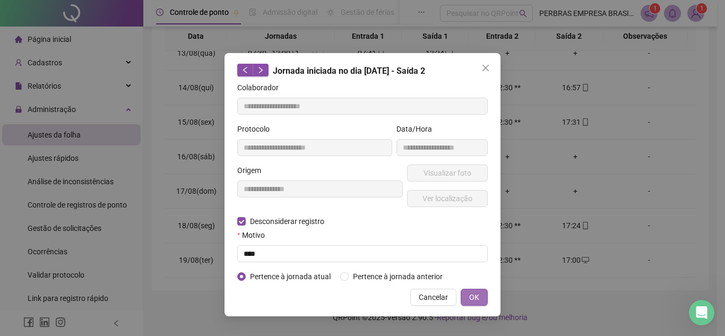
click at [481, 299] on button "OK" at bounding box center [474, 297] width 27 height 17
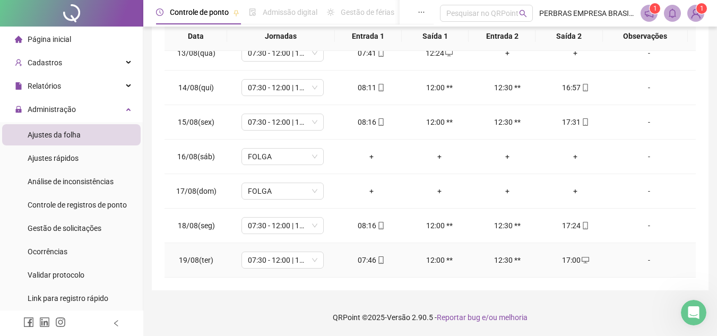
click at [568, 261] on div "17:00" at bounding box center [575, 260] width 51 height 12
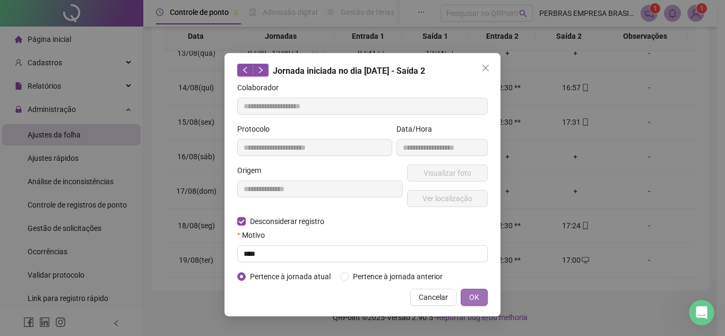
click at [471, 296] on span "OK" at bounding box center [474, 297] width 10 height 12
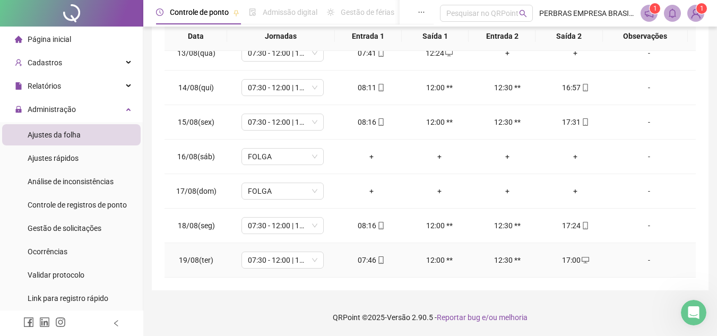
click at [652, 265] on div "-" at bounding box center [649, 260] width 63 height 12
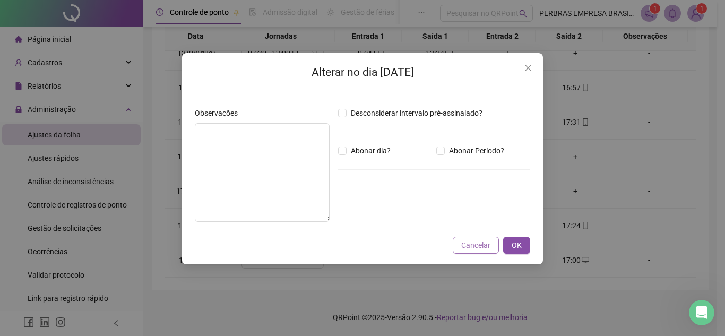
click at [461, 244] on button "Cancelar" at bounding box center [476, 245] width 46 height 17
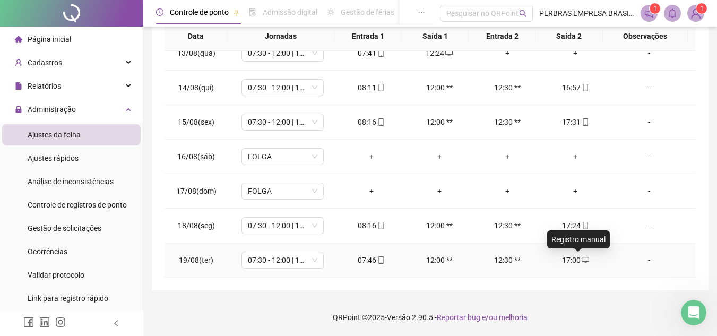
click at [582, 259] on icon "desktop" at bounding box center [585, 259] width 7 height 7
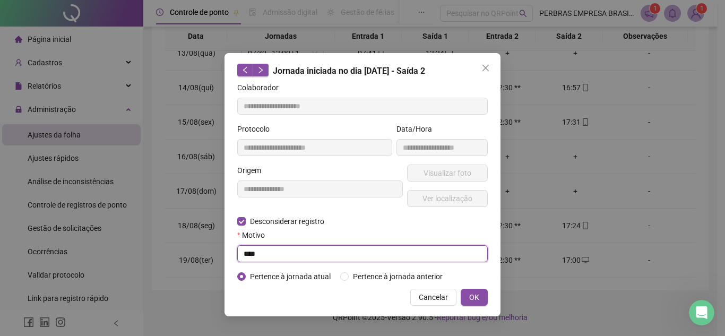
drag, startPoint x: 267, startPoint y: 254, endPoint x: 178, endPoint y: 234, distance: 91.1
click at [216, 254] on div "**********" at bounding box center [362, 168] width 725 height 336
type input "********"
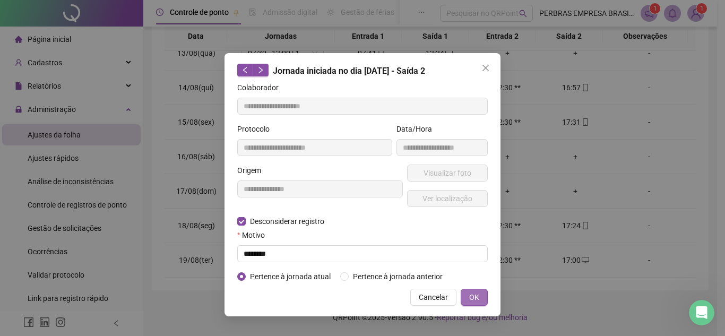
click at [477, 295] on span "OK" at bounding box center [474, 297] width 10 height 12
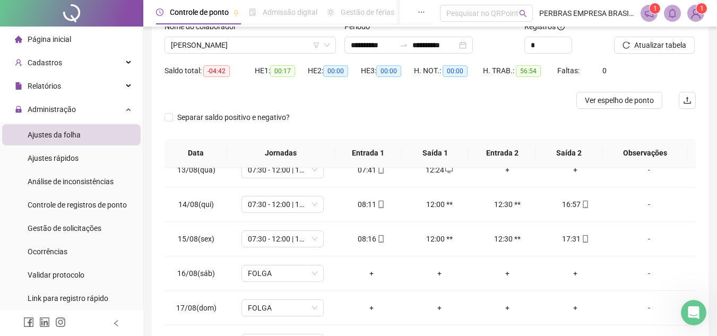
scroll to position [0, 0]
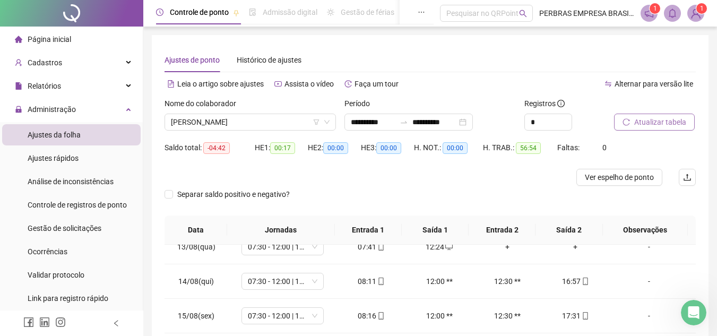
click at [674, 124] on span "Atualizar tabela" at bounding box center [660, 122] width 52 height 12
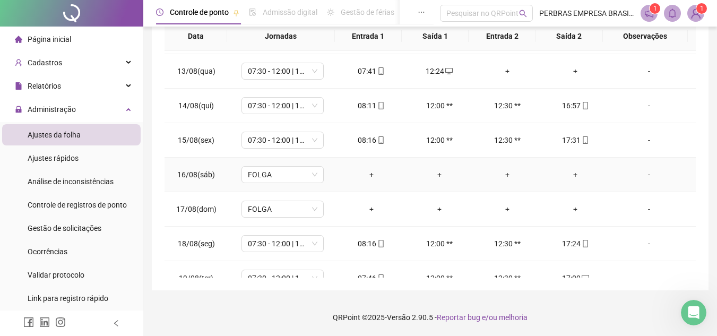
scroll to position [84, 0]
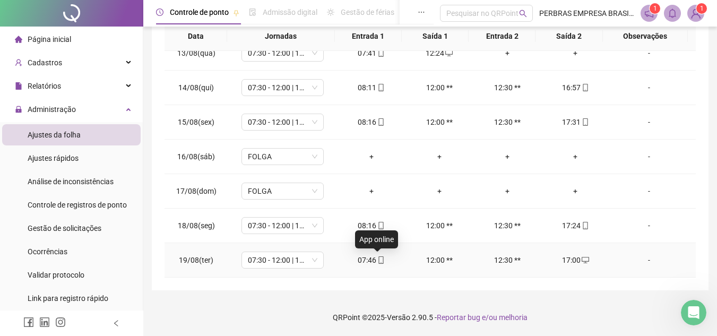
click at [377, 263] on icon "mobile" at bounding box center [380, 259] width 7 height 7
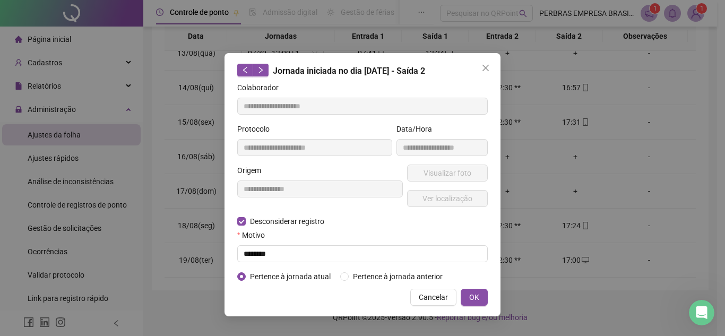
type input "**********"
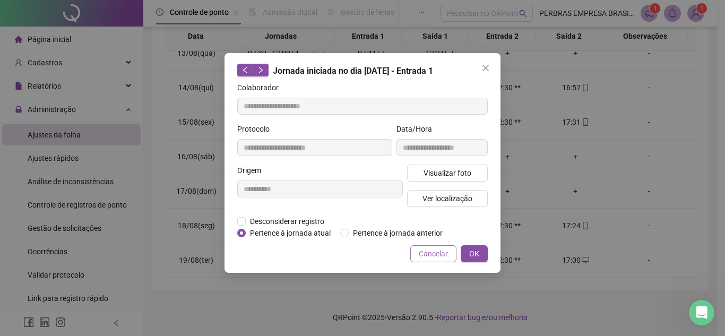
click at [440, 255] on span "Cancelar" at bounding box center [433, 254] width 29 height 12
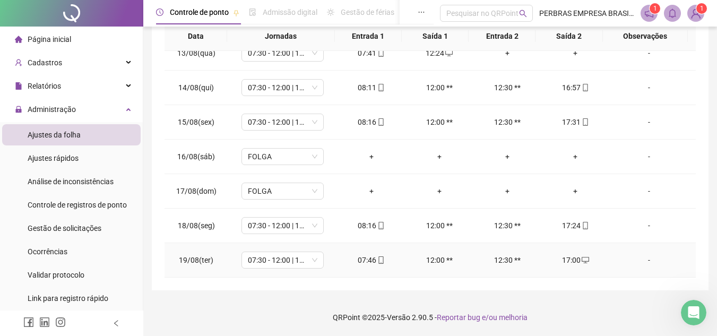
click at [582, 258] on icon "desktop" at bounding box center [585, 259] width 7 height 7
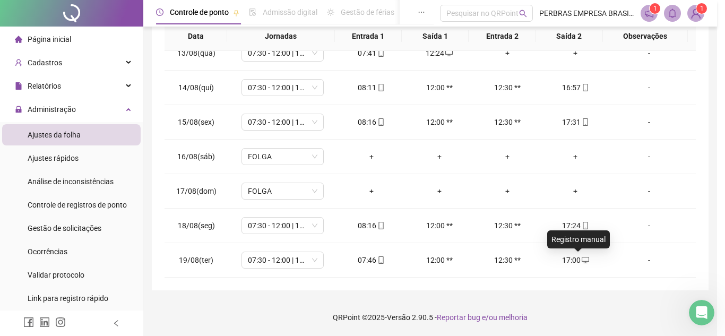
type input "**********"
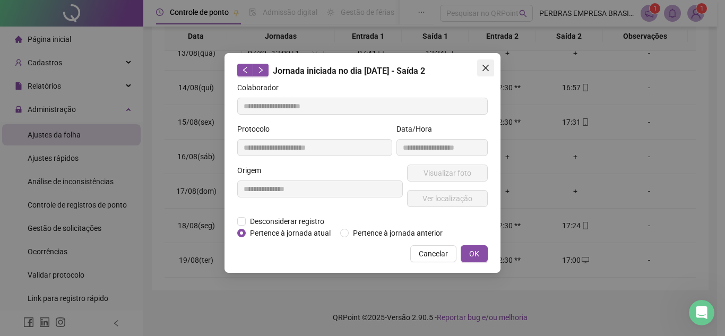
click at [487, 66] on icon "close" at bounding box center [486, 68] width 6 height 6
